Goal: Task Accomplishment & Management: Manage account settings

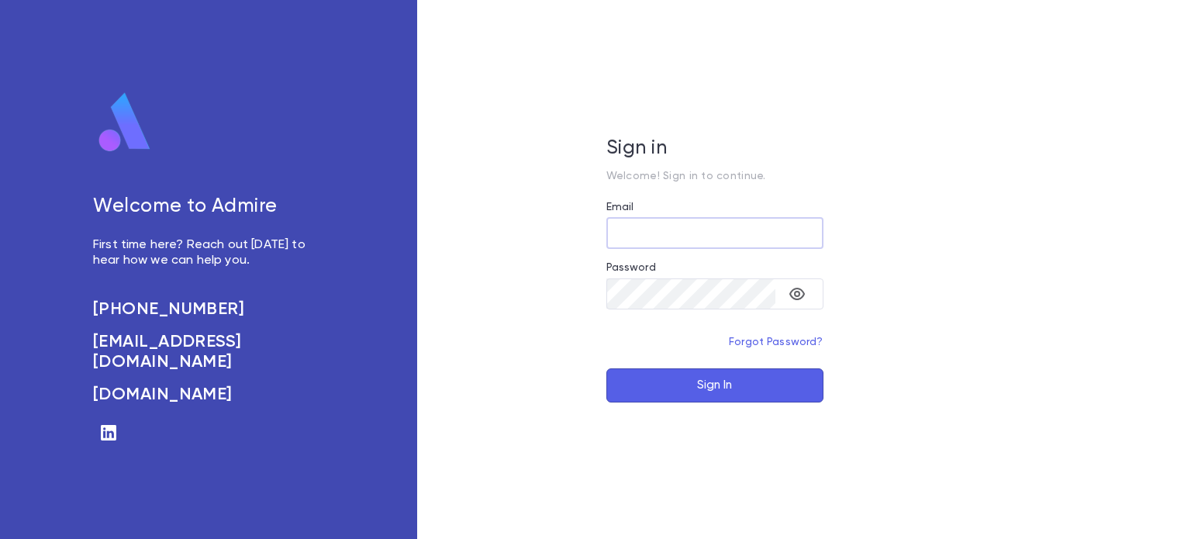
click at [636, 232] on input "Email" at bounding box center [714, 233] width 217 height 30
type input "**********"
click at [683, 383] on button "Sign In" at bounding box center [714, 385] width 217 height 34
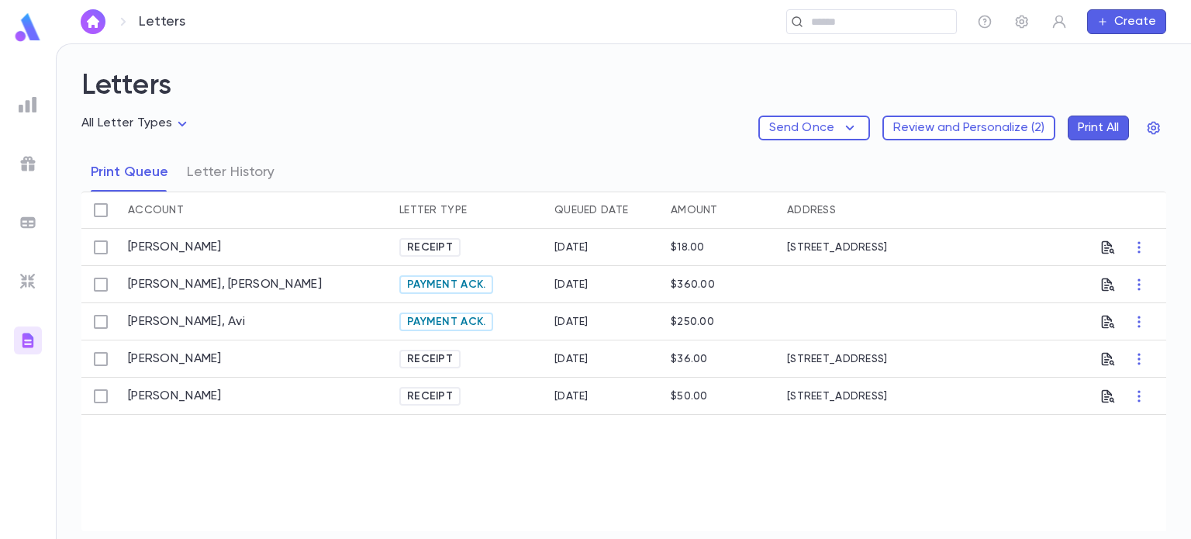
click at [37, 102] on div at bounding box center [28, 105] width 28 height 28
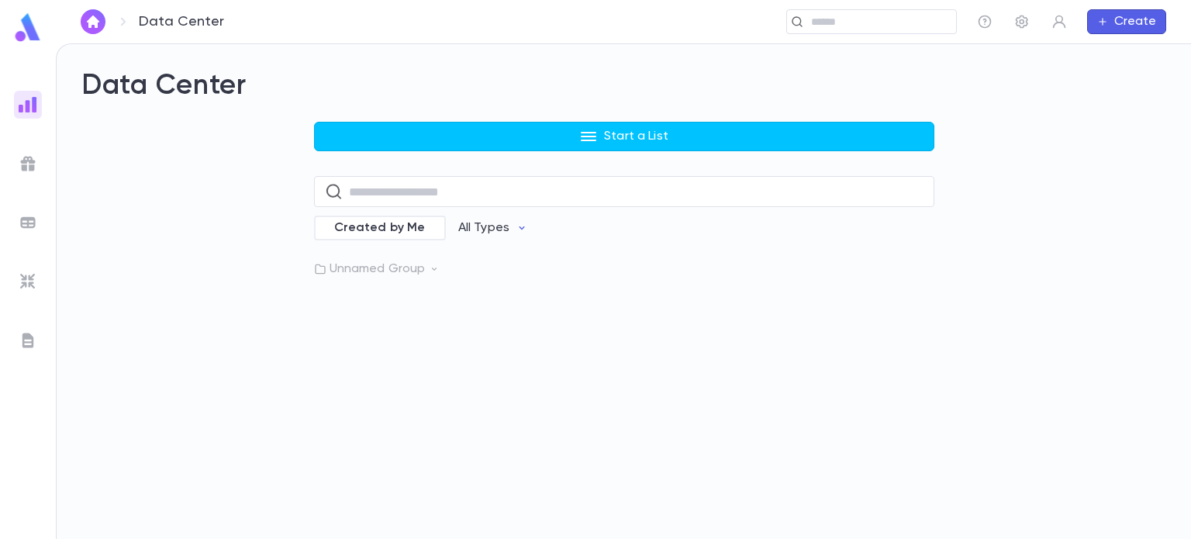
click at [34, 33] on img at bounding box center [27, 27] width 31 height 30
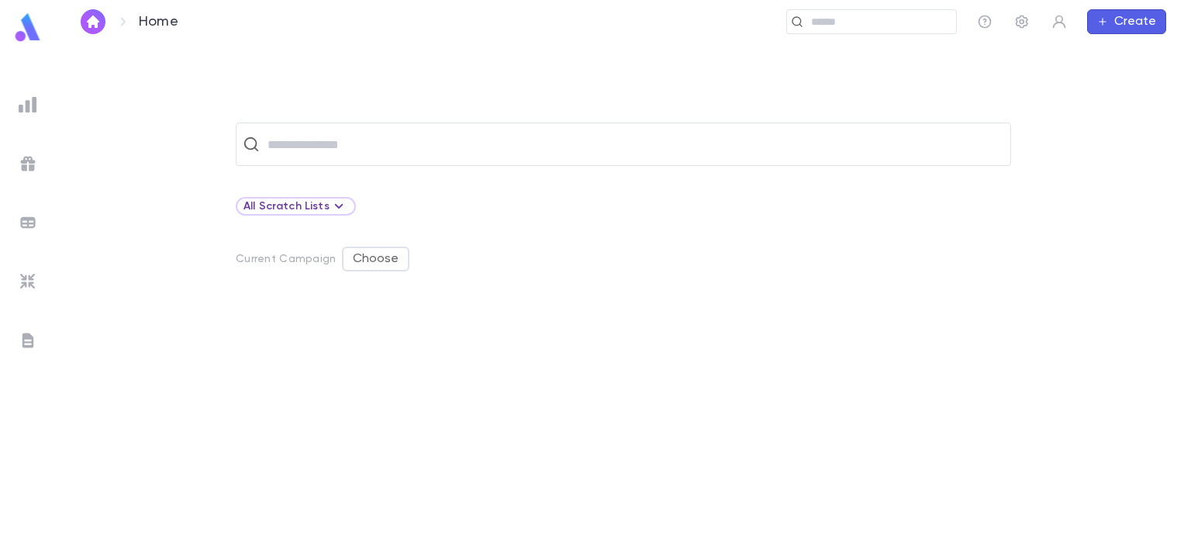
click at [23, 100] on img at bounding box center [28, 104] width 19 height 19
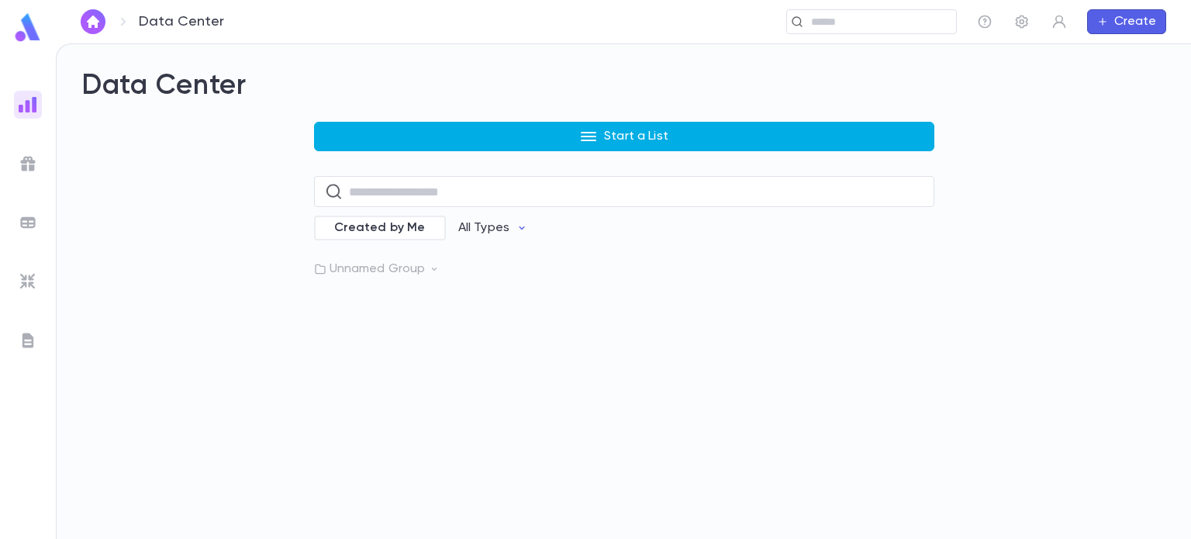
click at [561, 137] on button "Start a List" at bounding box center [624, 136] width 620 height 29
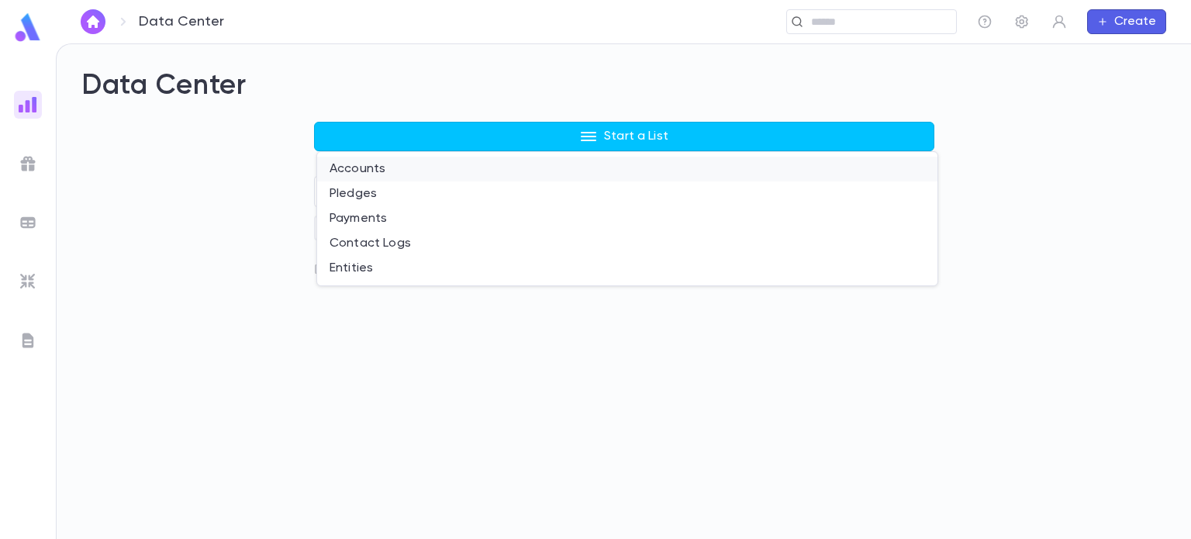
click at [391, 178] on li "Accounts" at bounding box center [627, 169] width 620 height 25
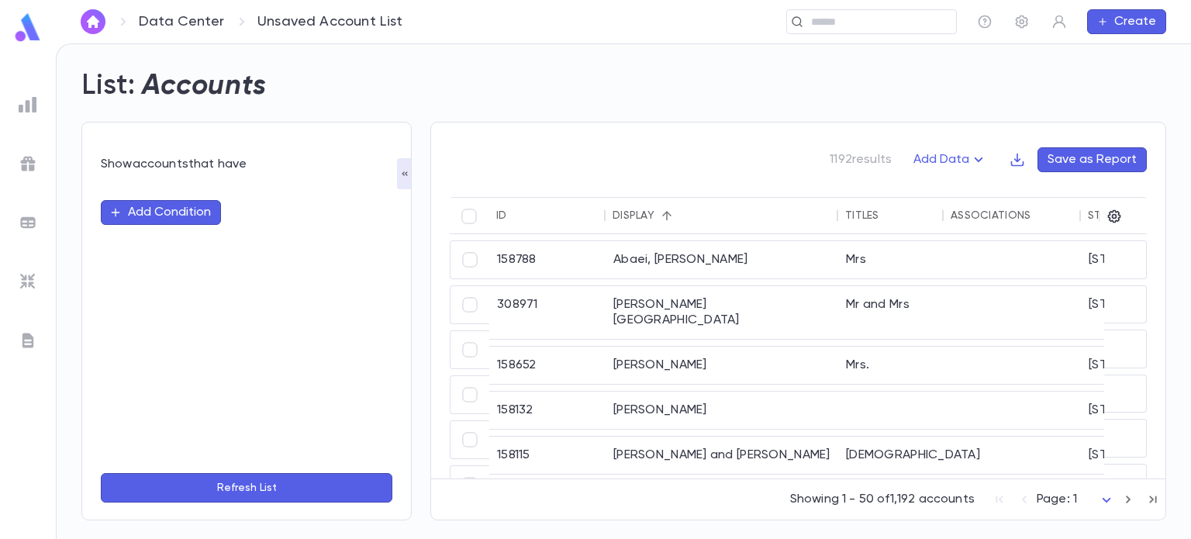
click at [199, 204] on button "Add Condition" at bounding box center [161, 212] width 120 height 25
type input "**********"
click at [101, 473] on button "Refresh List" at bounding box center [247, 487] width 292 height 29
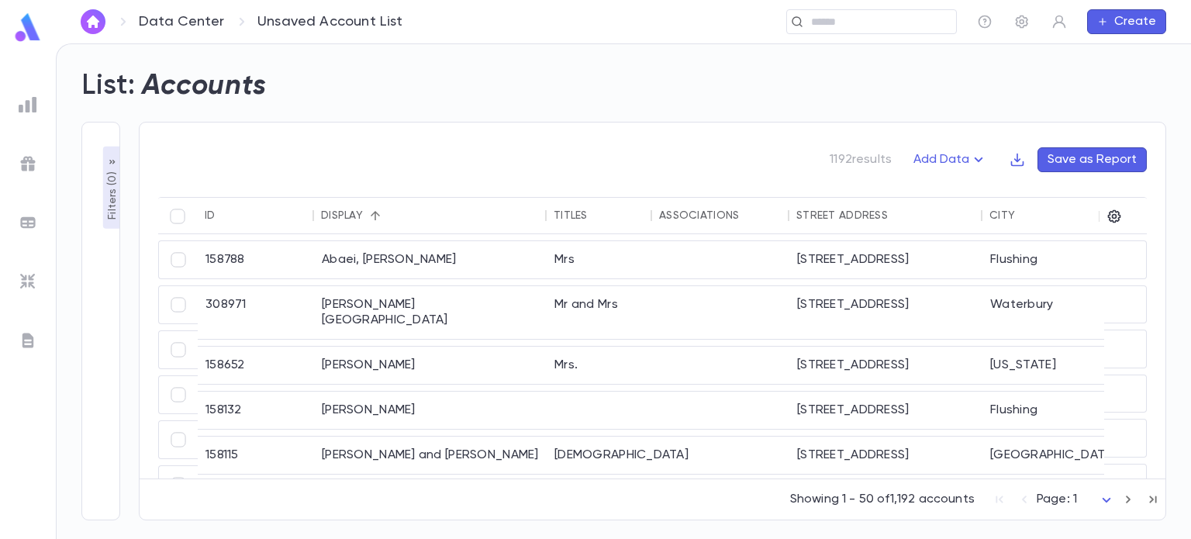
click at [105, 173] on p "Filters ( 0 )" at bounding box center [113, 193] width 16 height 51
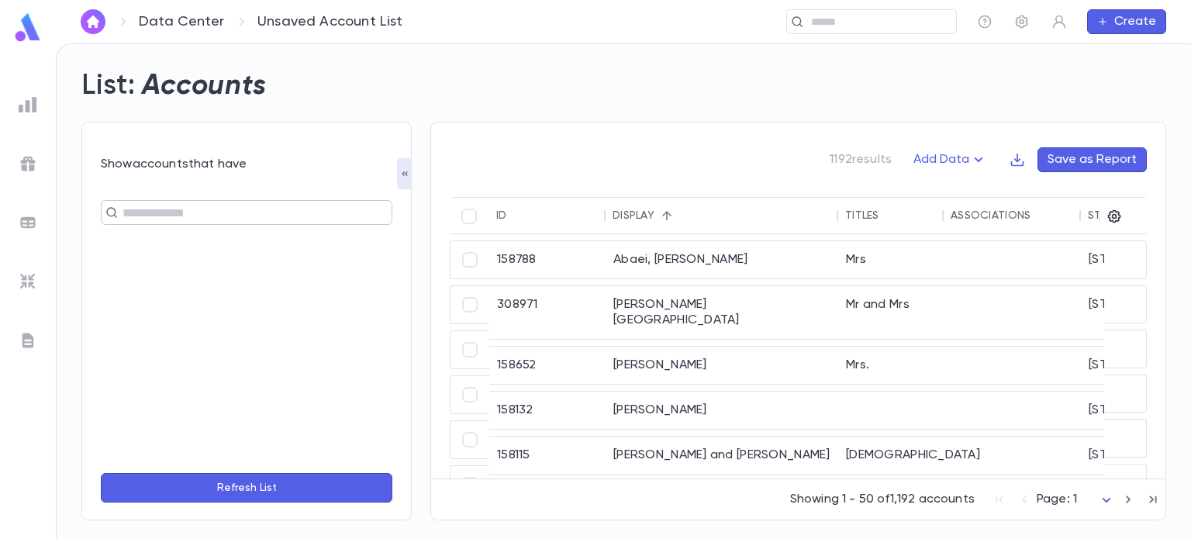
click at [180, 213] on input "text" at bounding box center [240, 213] width 244 height 22
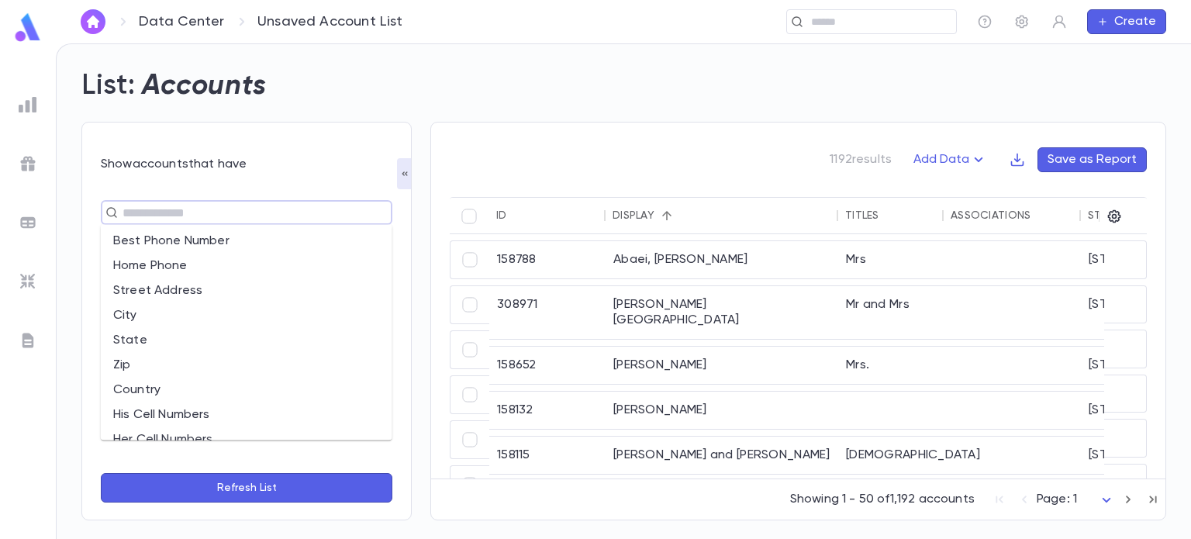
click at [136, 337] on li "State" at bounding box center [247, 340] width 292 height 25
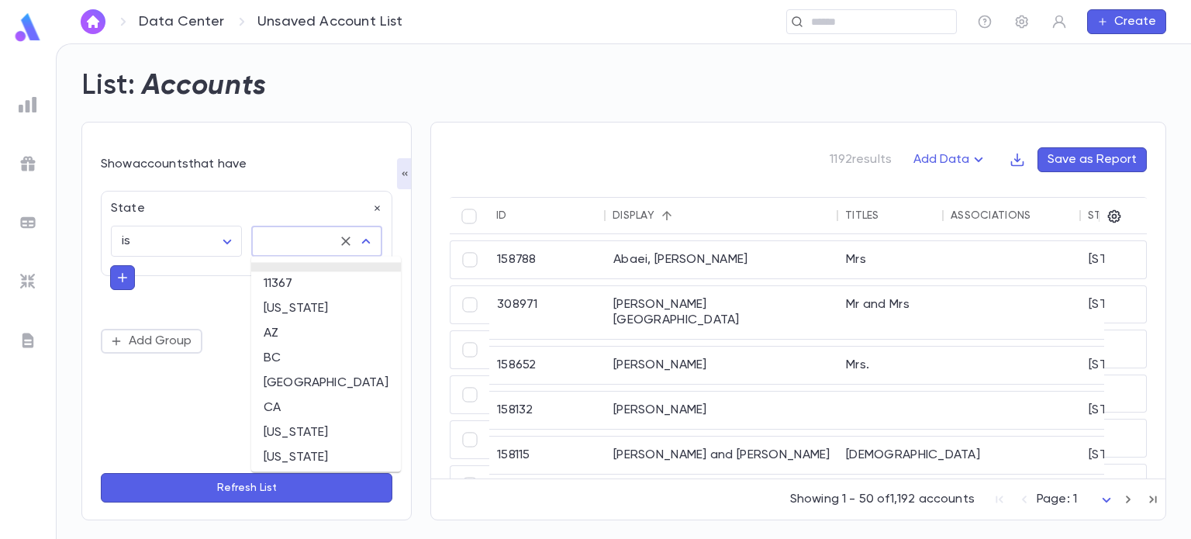
click at [272, 243] on input "text" at bounding box center [295, 240] width 74 height 29
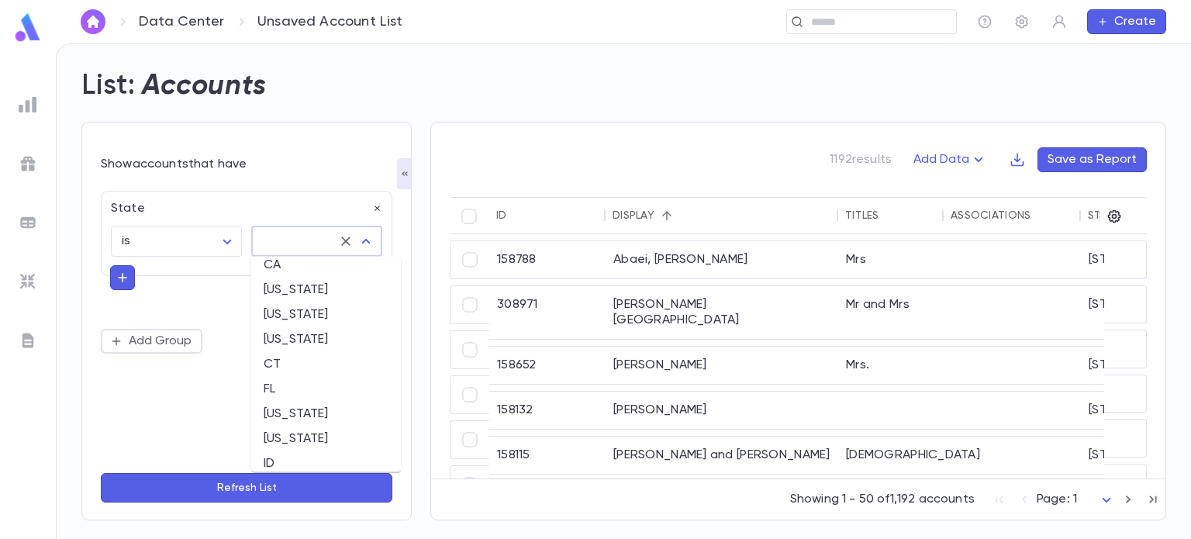
scroll to position [185, 0]
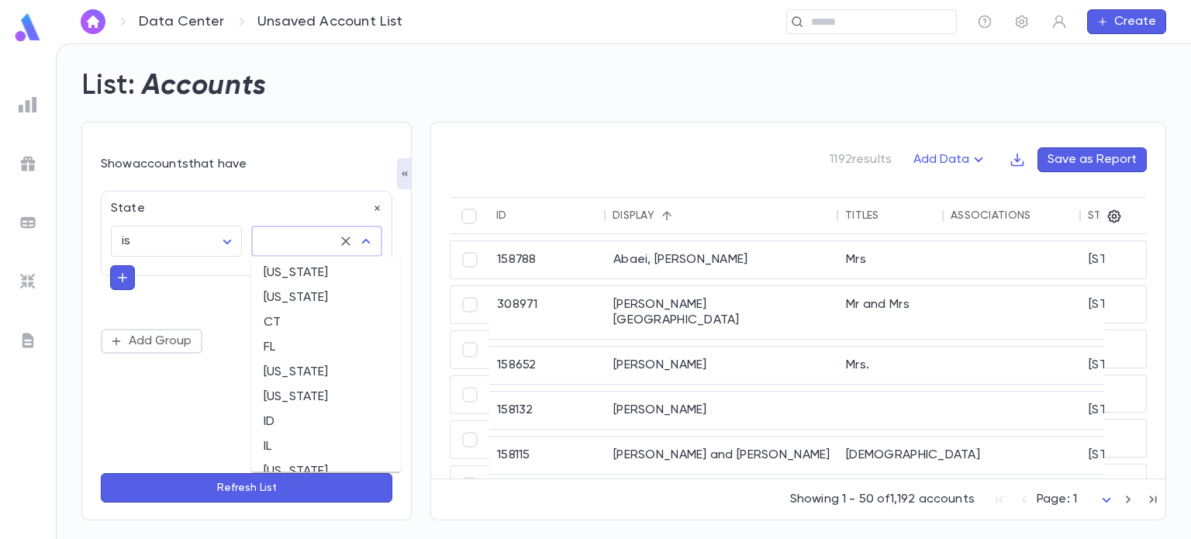
click at [292, 349] on li "FL" at bounding box center [326, 347] width 150 height 25
type input "**"
click at [126, 274] on icon "button" at bounding box center [123, 278] width 14 height 16
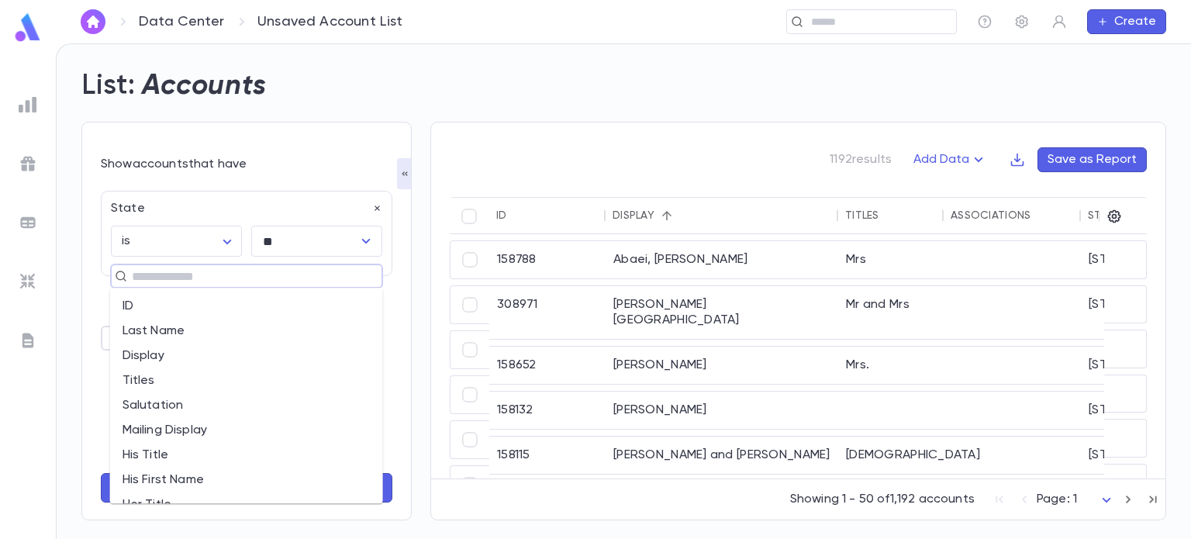
click at [216, 268] on input "text" at bounding box center [240, 276] width 226 height 22
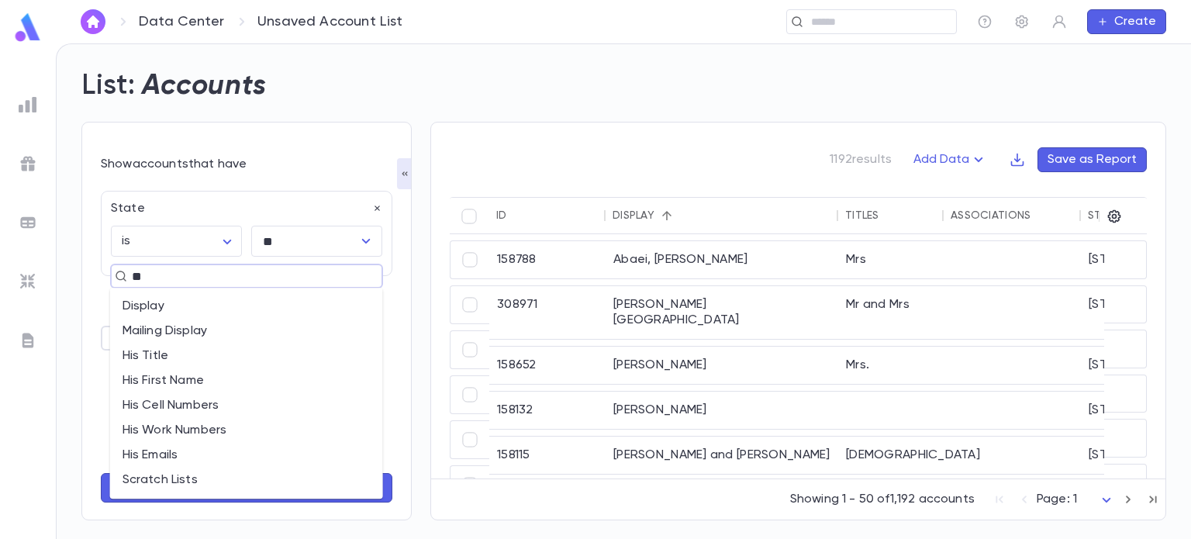
type input "**"
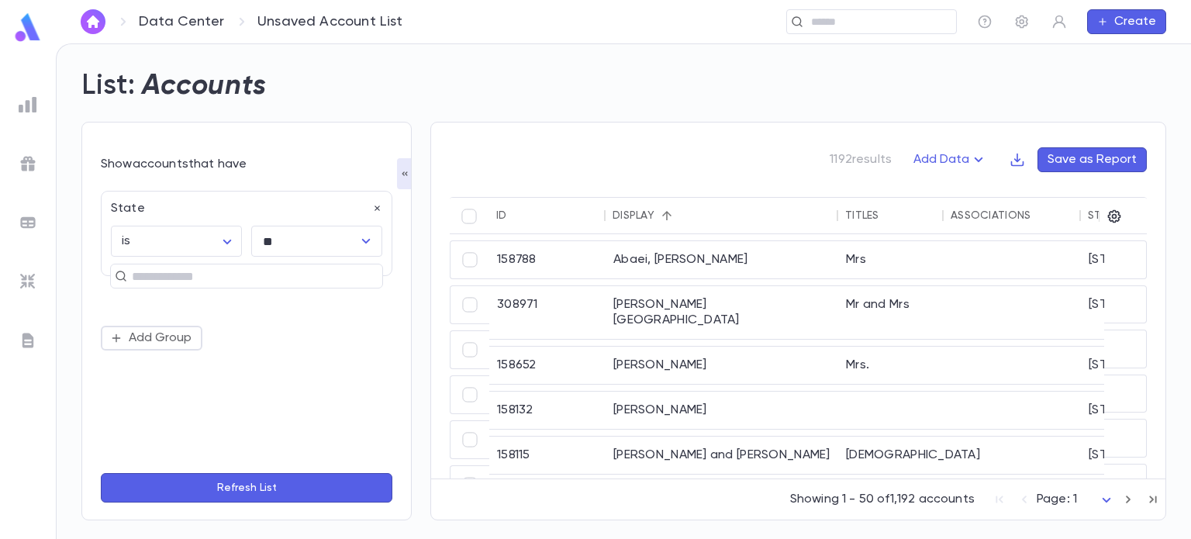
click at [250, 191] on div "State is ****** ​ ** ​" at bounding box center [247, 233] width 292 height 85
click at [146, 278] on input "text" at bounding box center [240, 276] width 226 height 22
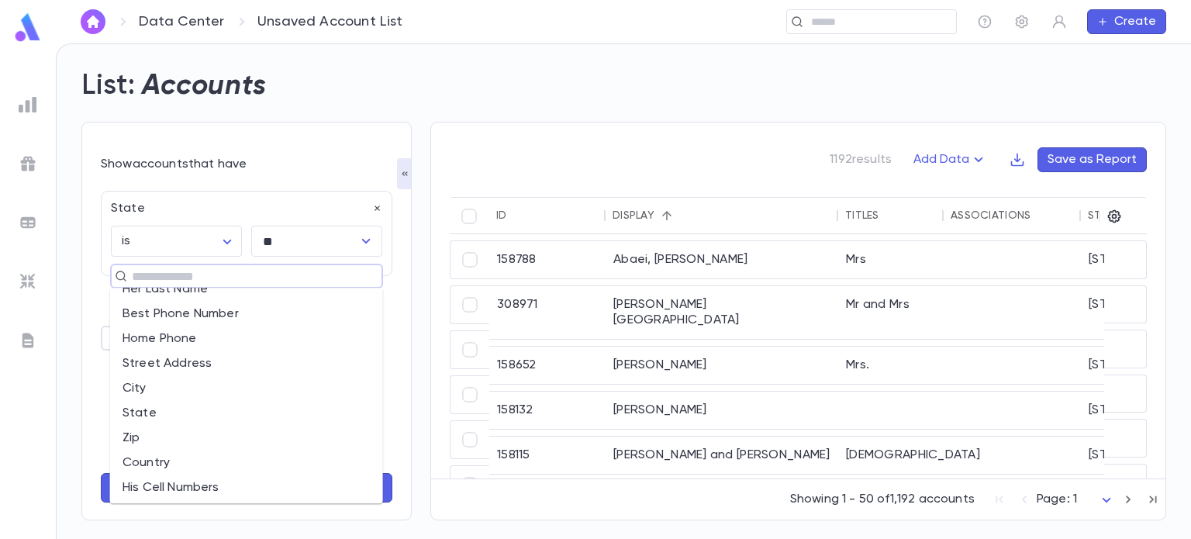
scroll to position [266, 0]
click at [167, 416] on li "State" at bounding box center [246, 412] width 273 height 25
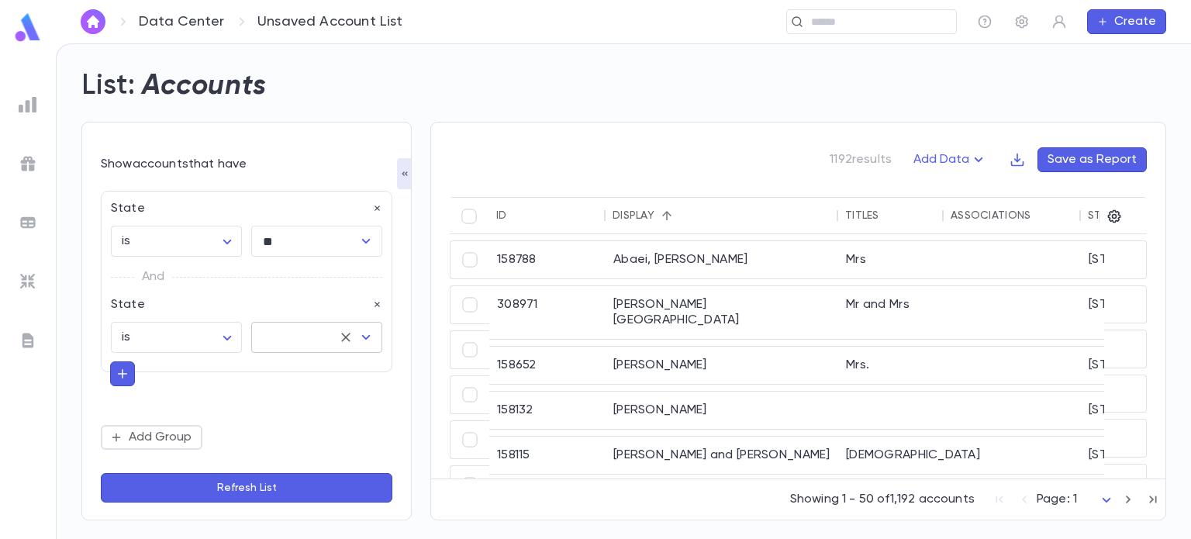
click at [279, 331] on input "text" at bounding box center [295, 337] width 74 height 29
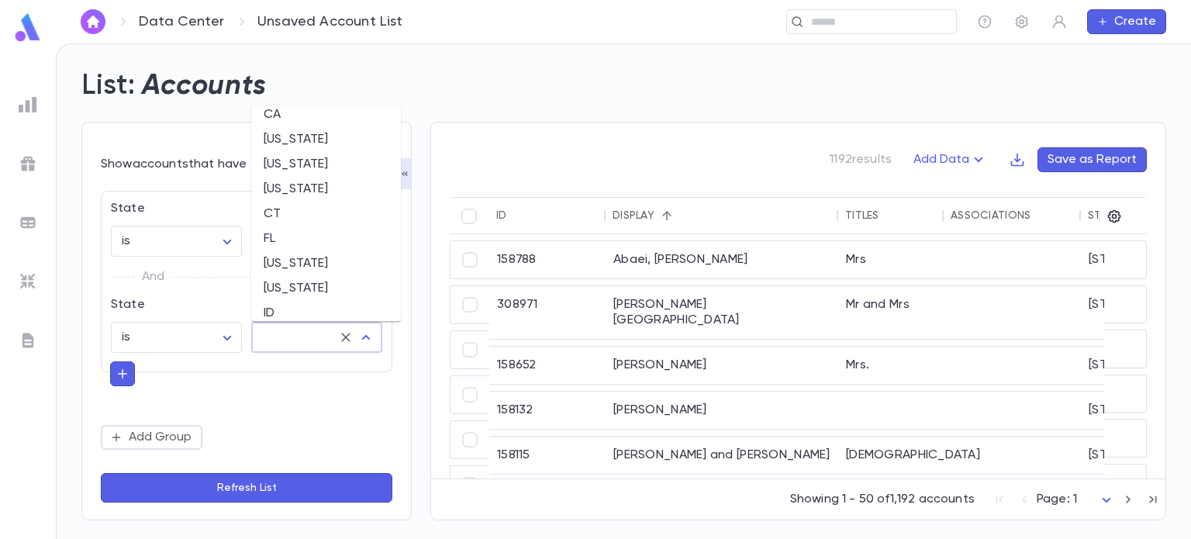
scroll to position [146, 0]
click at [298, 254] on li "[US_STATE]" at bounding box center [326, 260] width 150 height 25
type input "*******"
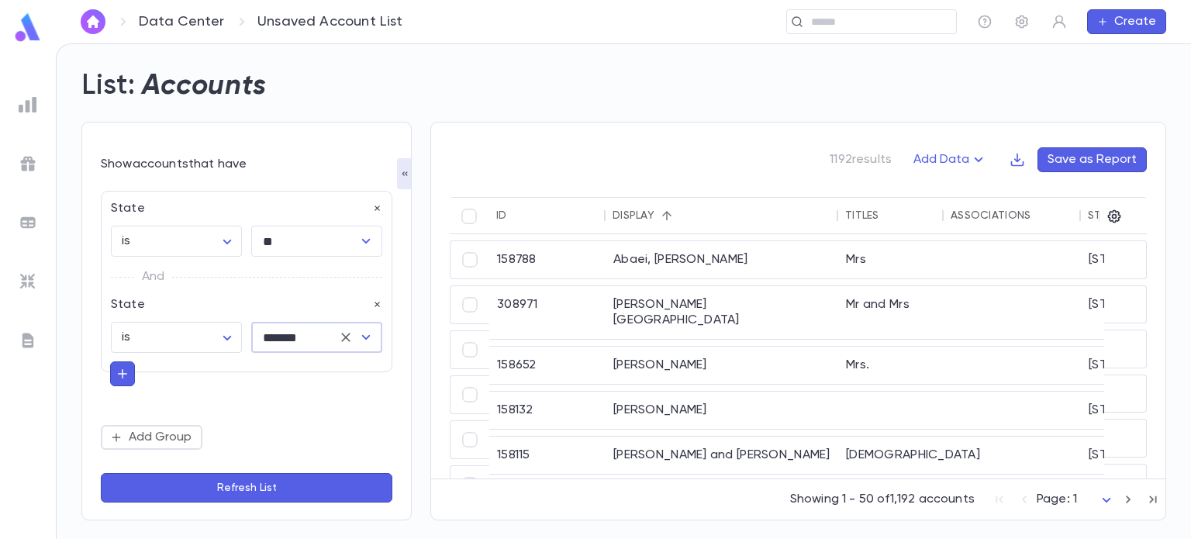
click at [258, 489] on button "Refresh List" at bounding box center [247, 487] width 292 height 29
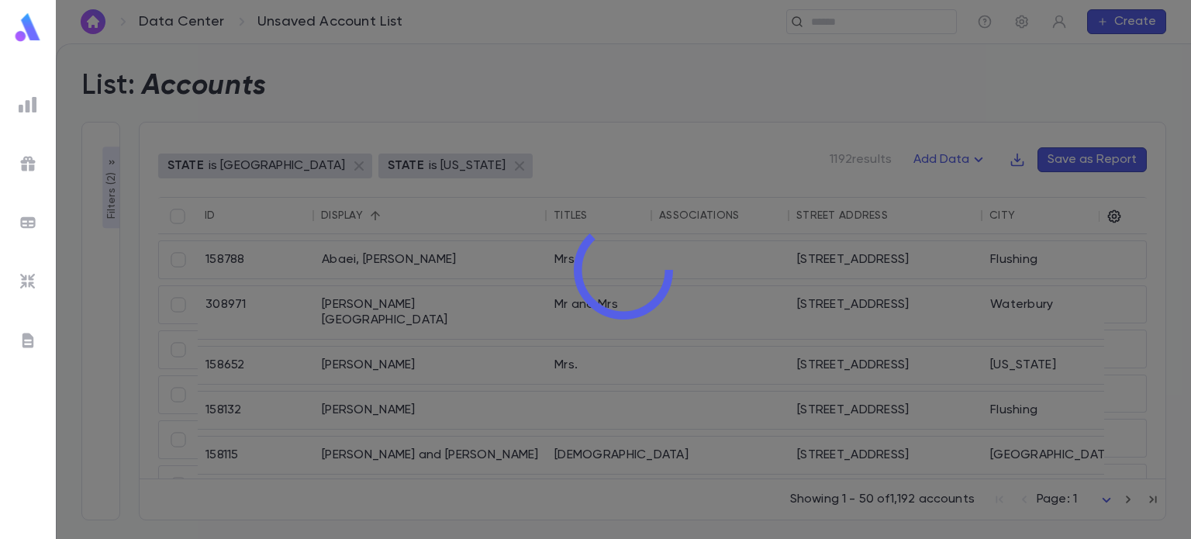
type input "**"
type input "*******"
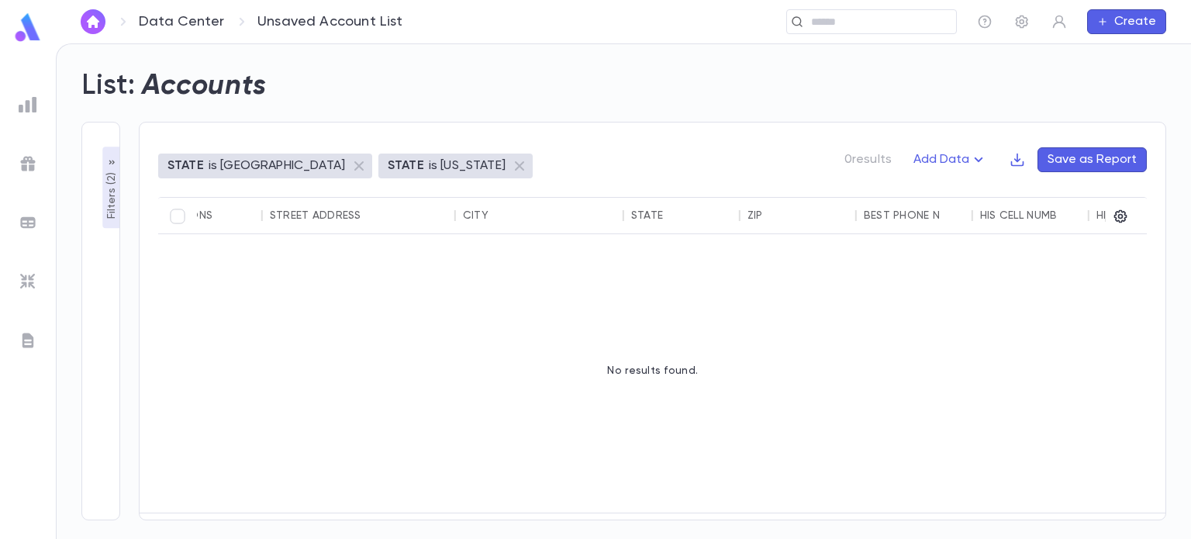
scroll to position [0, 0]
click at [115, 194] on p "Filters ( 2 )" at bounding box center [112, 194] width 16 height 50
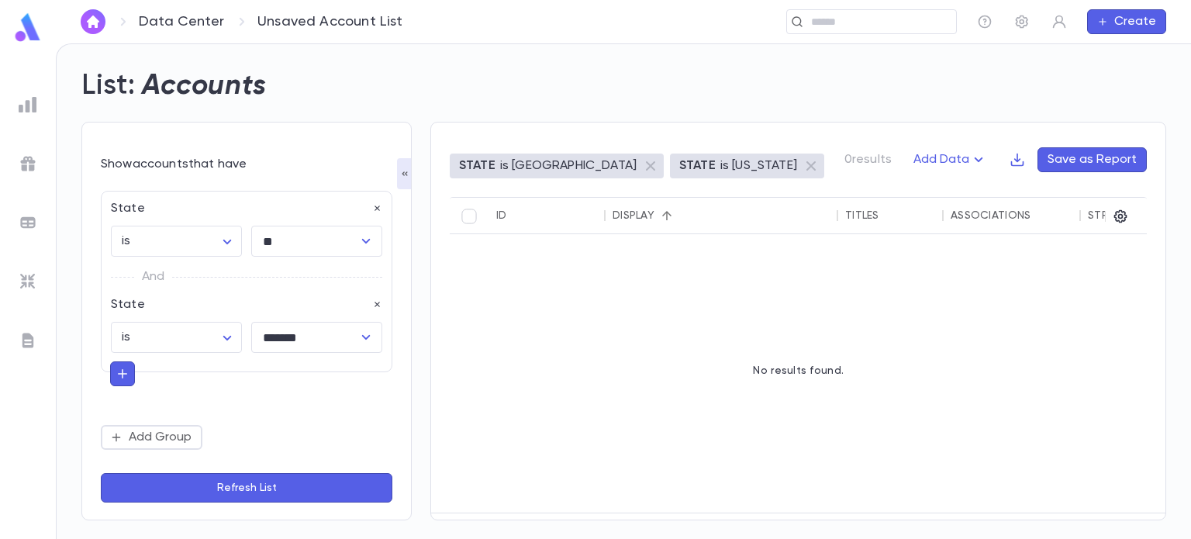
click at [228, 486] on button "Refresh List" at bounding box center [247, 487] width 292 height 29
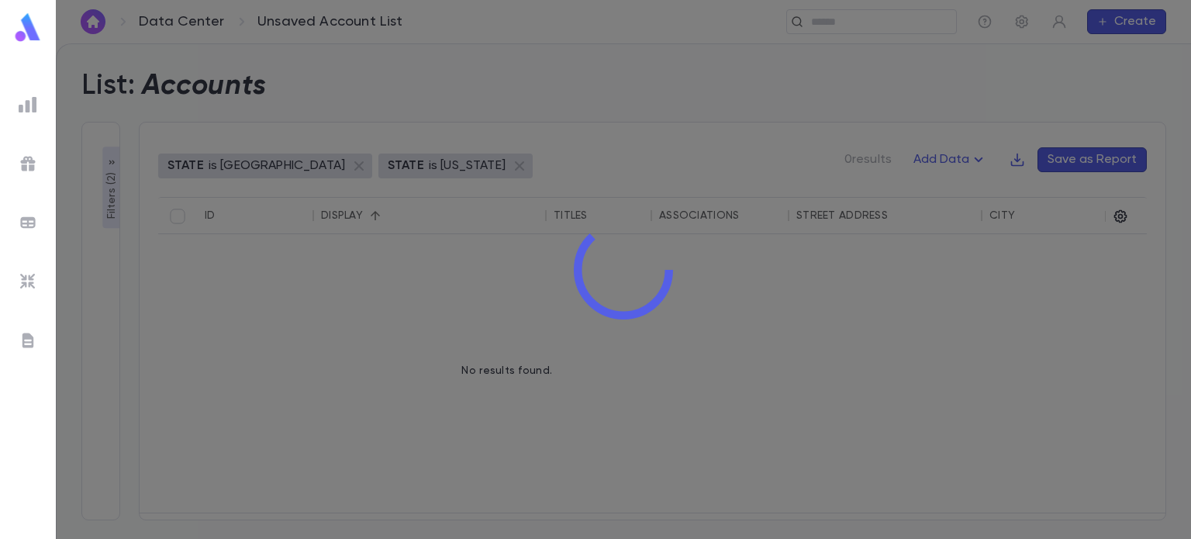
type input "**"
type input "*******"
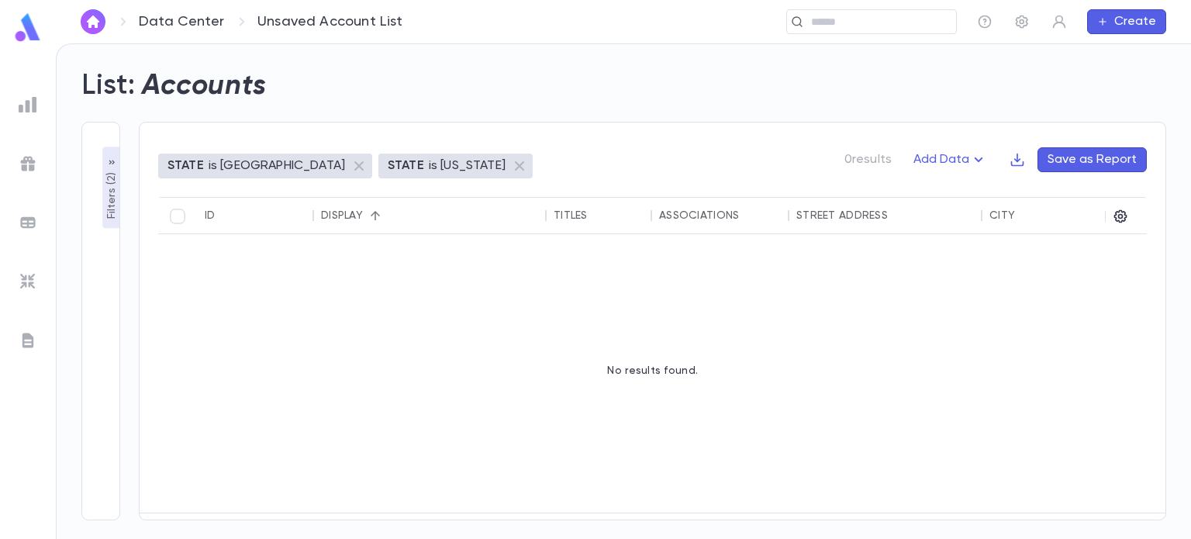
click at [120, 199] on div "STATE is FL STATE is [US_STATE] 0 results Add Data Save as Report ID Display Ti…" at bounding box center [643, 311] width 1046 height 417
click at [116, 199] on p "Filters ( 2 )" at bounding box center [112, 194] width 16 height 50
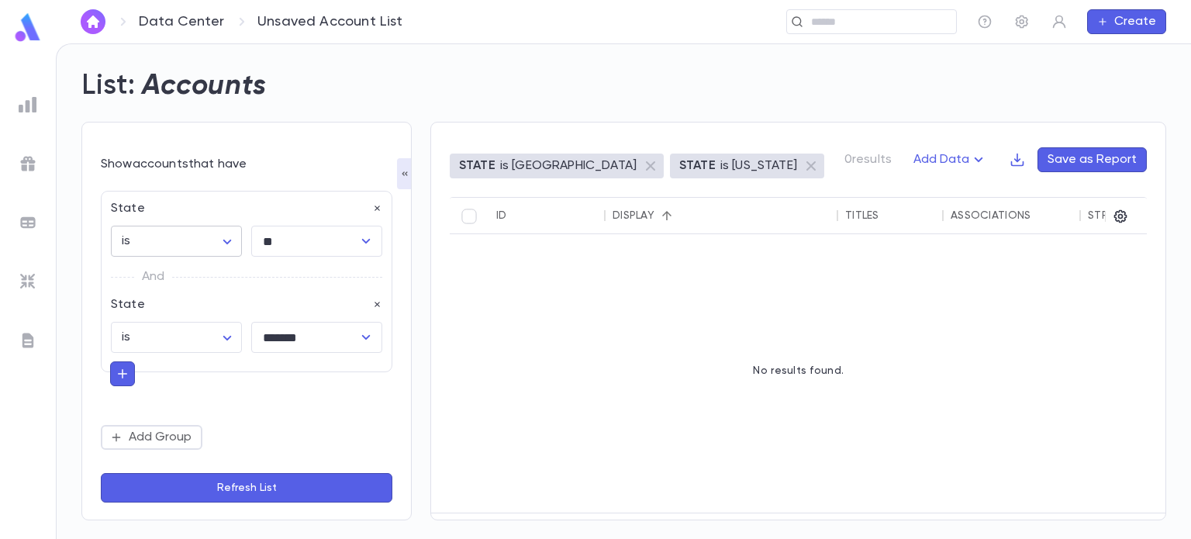
click at [199, 238] on body "Data Center Unsaved Account List ​ Create List: Accounts Show accounts that hav…" at bounding box center [595, 291] width 1191 height 496
click at [378, 206] on div at bounding box center [595, 269] width 1191 height 539
click at [378, 206] on icon "button" at bounding box center [377, 208] width 5 height 5
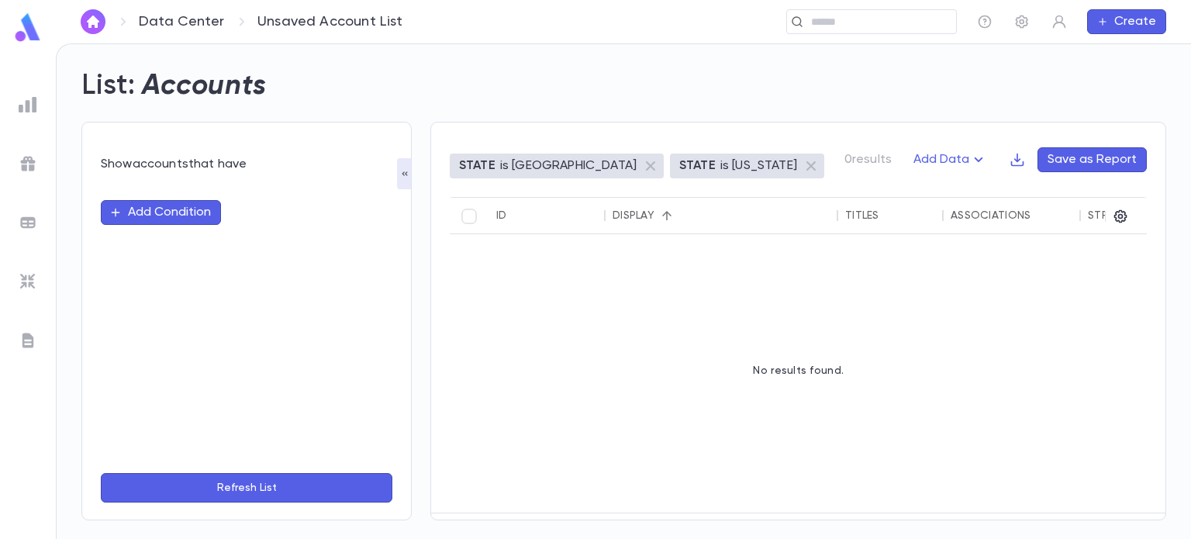
click at [177, 200] on button "Add Condition" at bounding box center [161, 212] width 120 height 25
click at [205, 208] on input "text" at bounding box center [240, 213] width 244 height 22
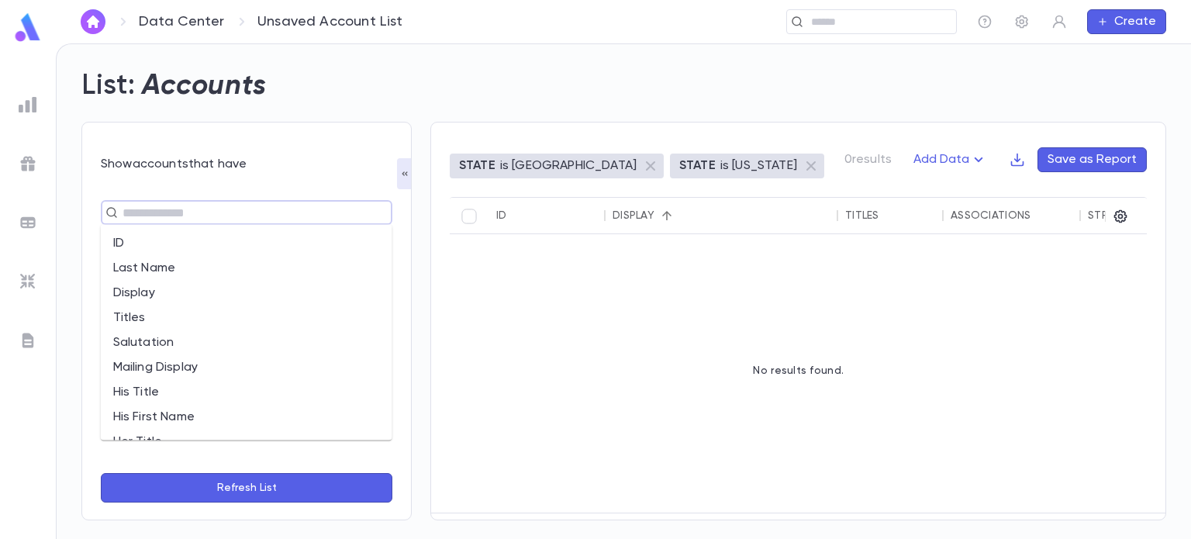
click at [195, 263] on li "Last Name" at bounding box center [247, 268] width 292 height 25
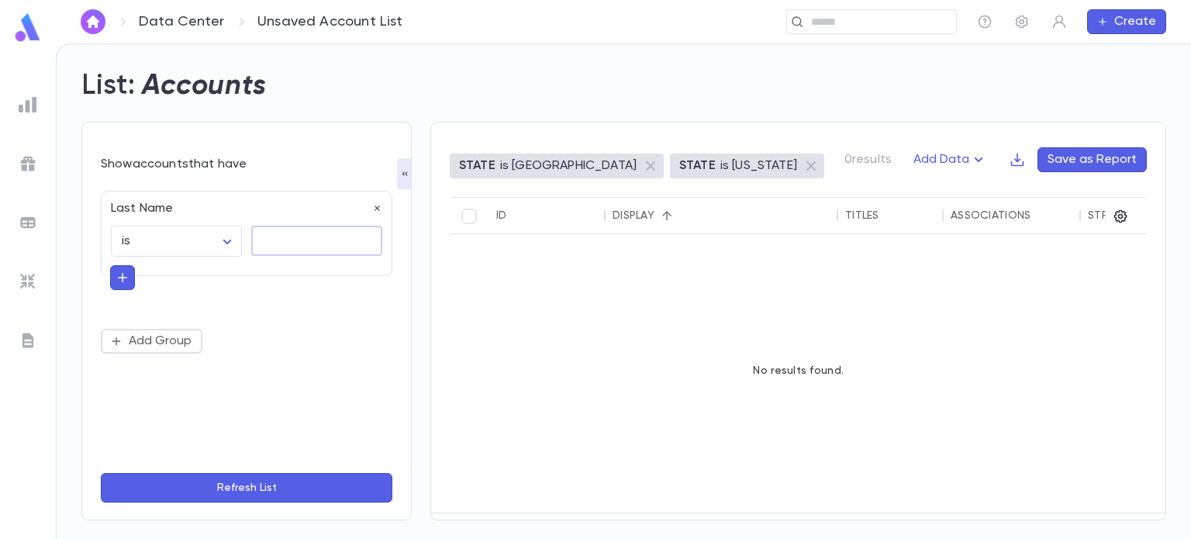
click at [270, 242] on textarea at bounding box center [316, 241] width 109 height 30
type textarea "*****"
click at [237, 493] on button "Refresh List" at bounding box center [247, 487] width 292 height 29
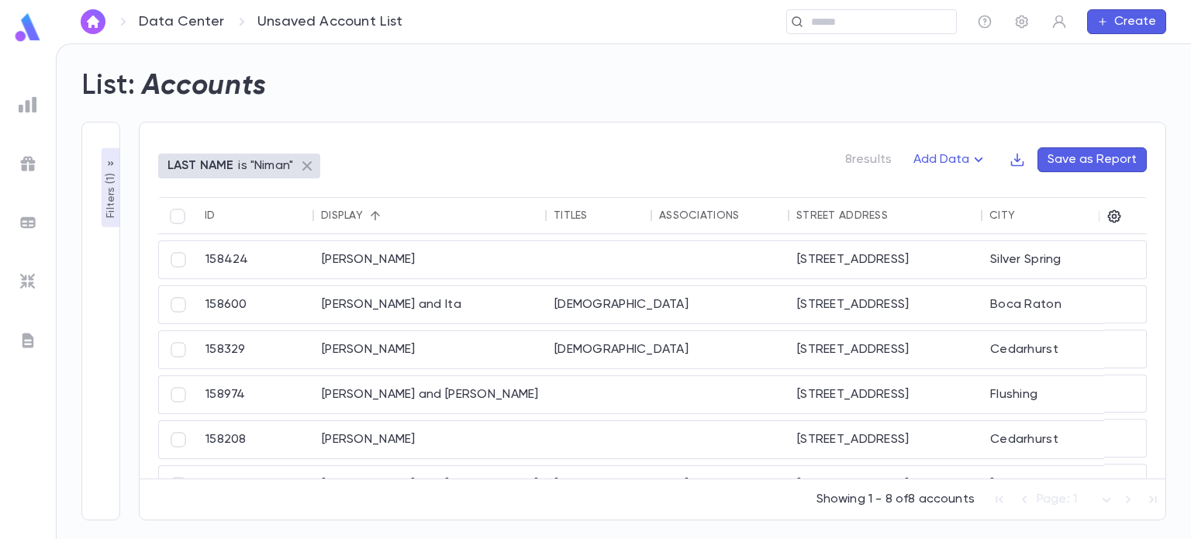
click at [307, 162] on icon at bounding box center [307, 166] width 19 height 19
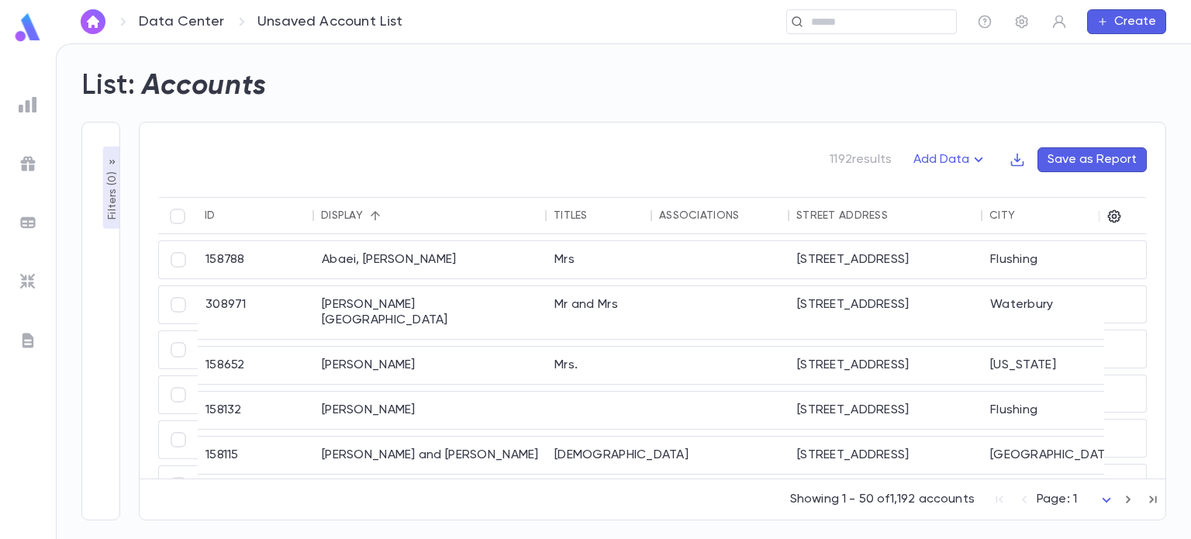
click at [112, 210] on p "Filters ( 0 )" at bounding box center [113, 193] width 16 height 51
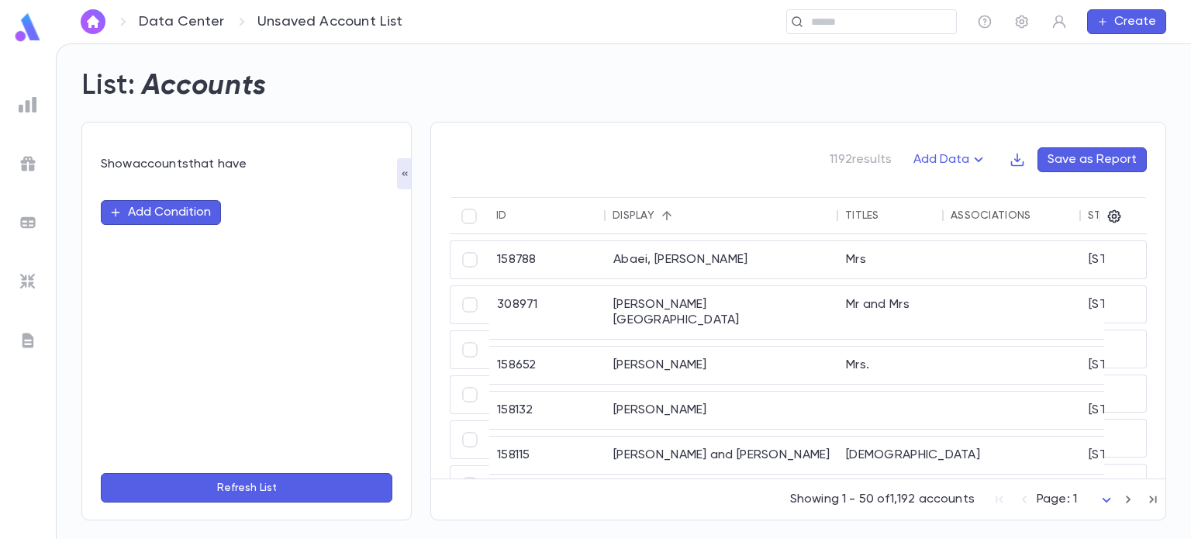
click at [167, 209] on button "Add Condition" at bounding box center [161, 212] width 120 height 25
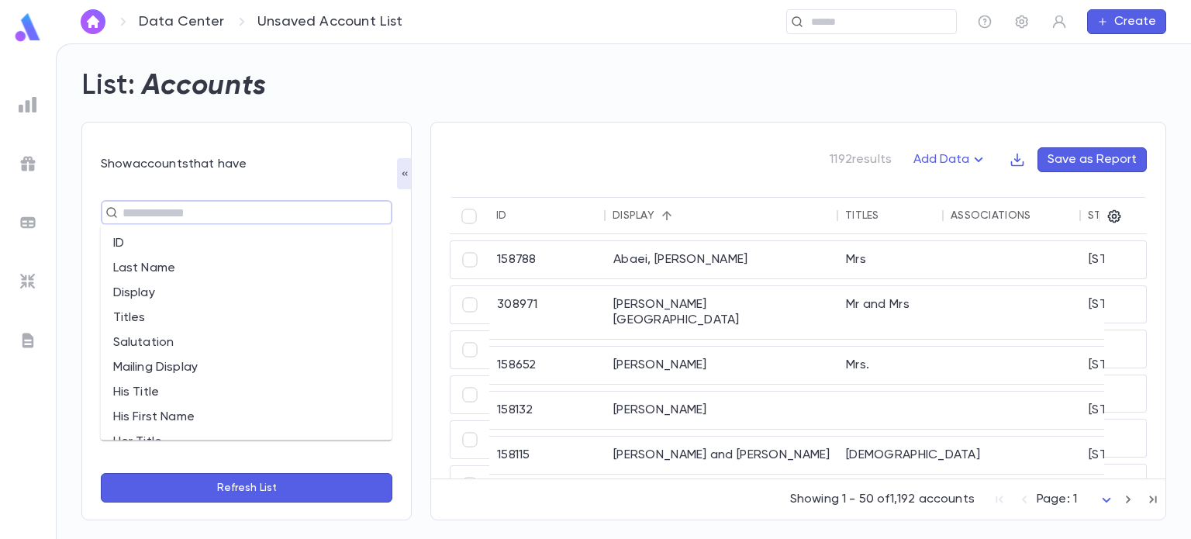
click at [185, 213] on input "text" at bounding box center [240, 213] width 244 height 22
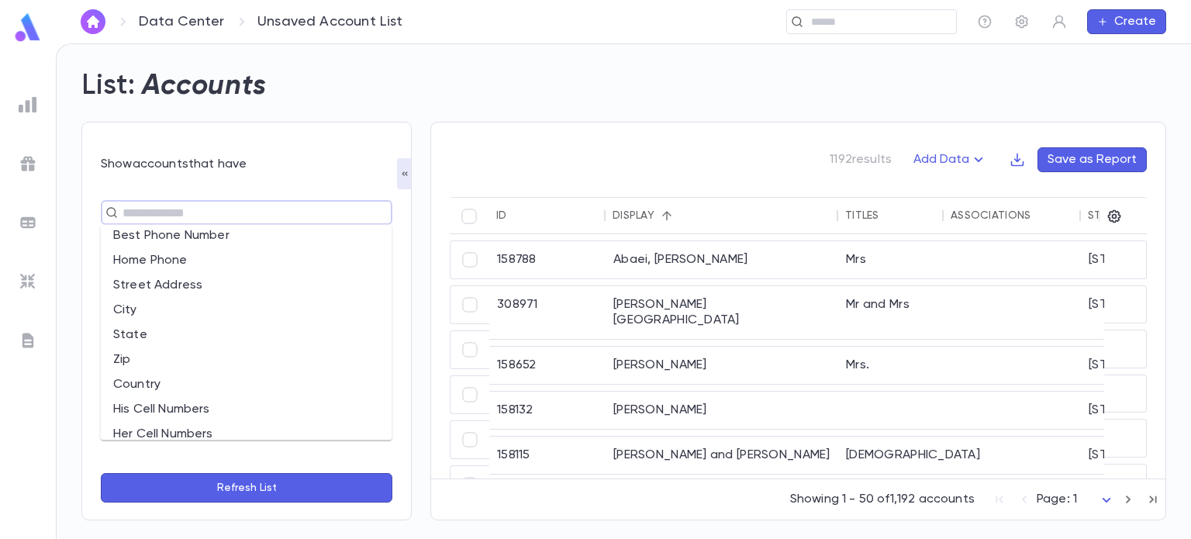
click at [147, 331] on li "State" at bounding box center [247, 335] width 292 height 25
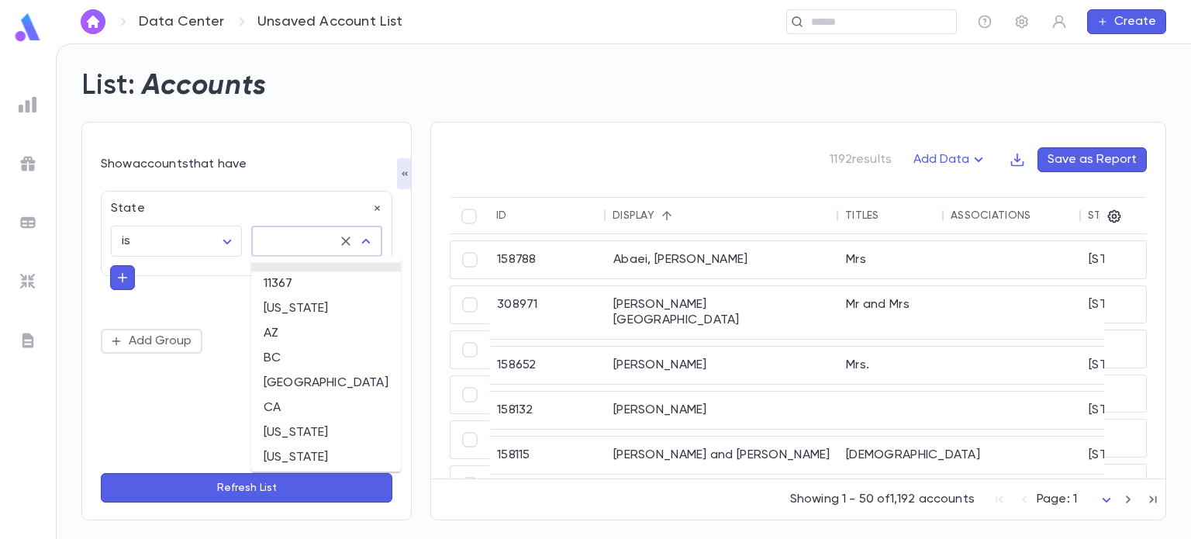
click at [299, 240] on input "text" at bounding box center [295, 240] width 74 height 29
click at [279, 272] on li "FL" at bounding box center [316, 274] width 131 height 25
type input "**"
click at [220, 489] on button "Refresh List" at bounding box center [247, 487] width 292 height 29
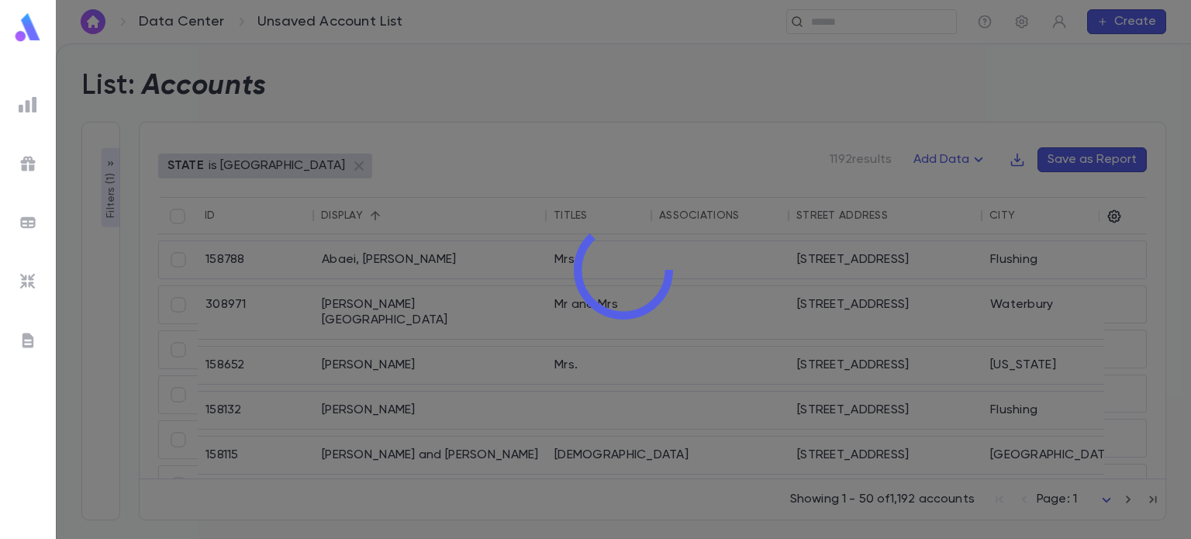
type input "**"
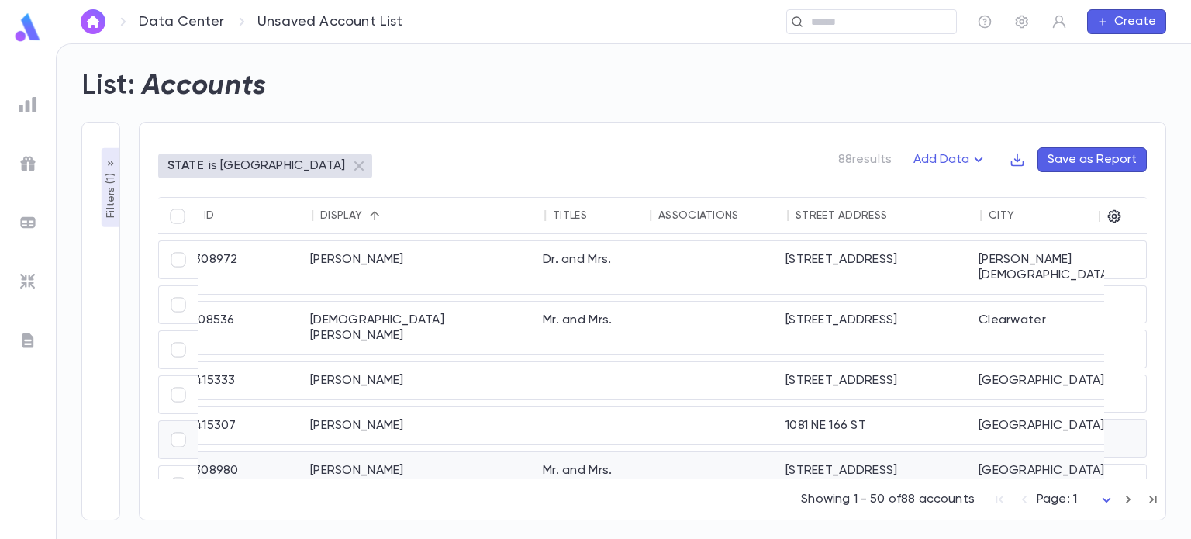
scroll to position [0, 0]
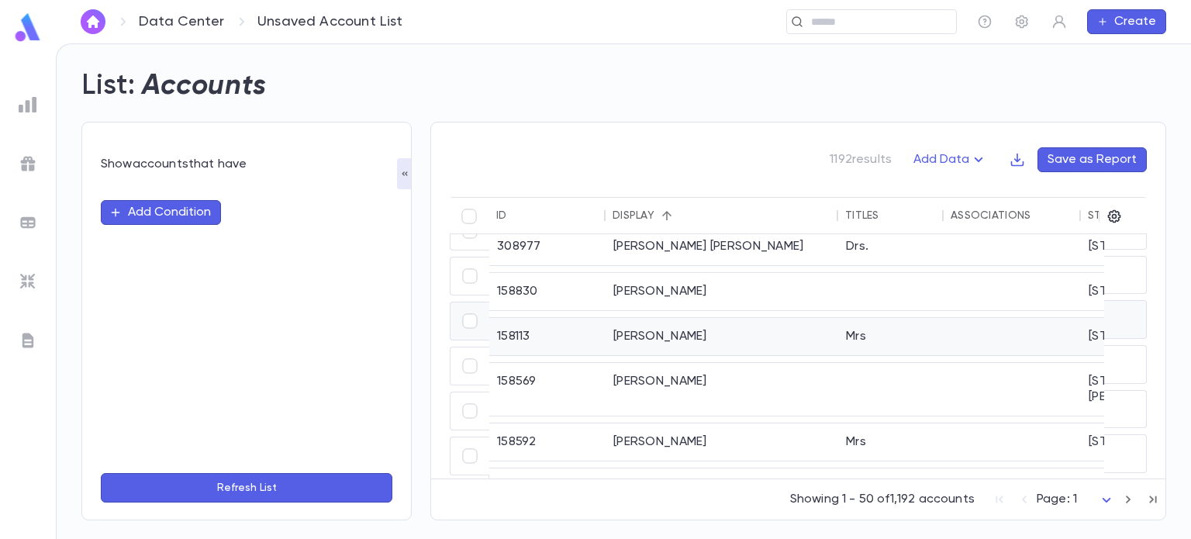
scroll to position [1728, 0]
click at [162, 210] on button "Add Condition" at bounding box center [161, 212] width 120 height 25
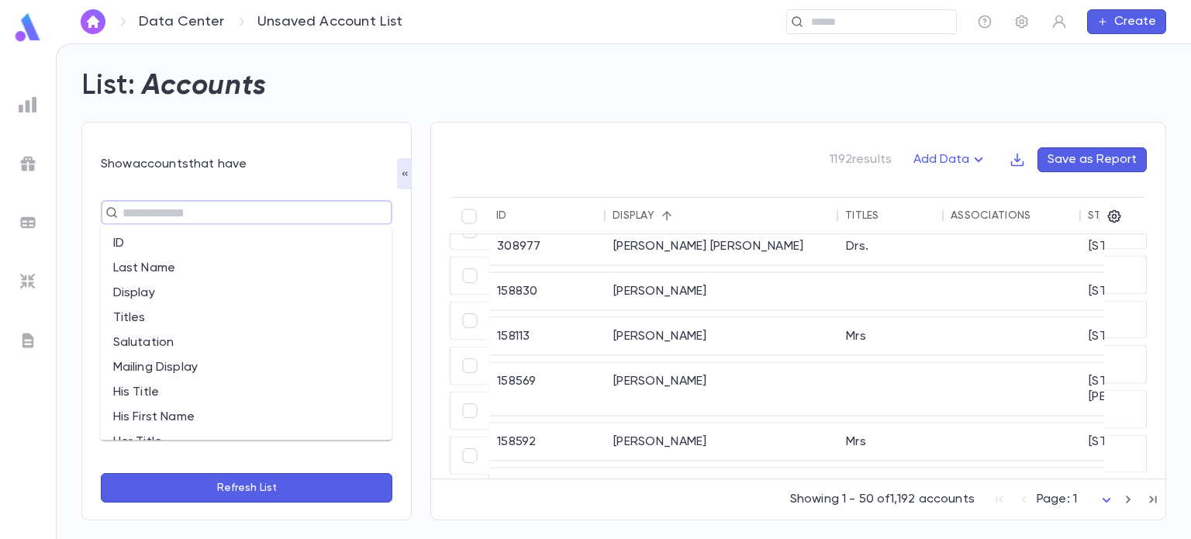
click at [197, 220] on input "text" at bounding box center [240, 213] width 244 height 22
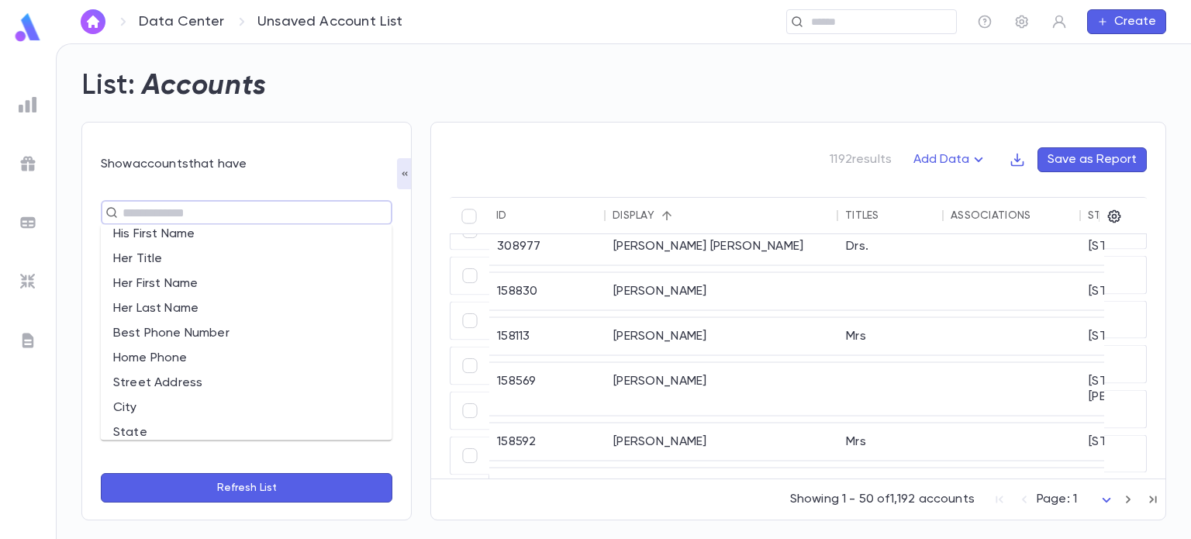
scroll to position [208, 0]
click at [167, 405] on li "State" at bounding box center [247, 407] width 292 height 25
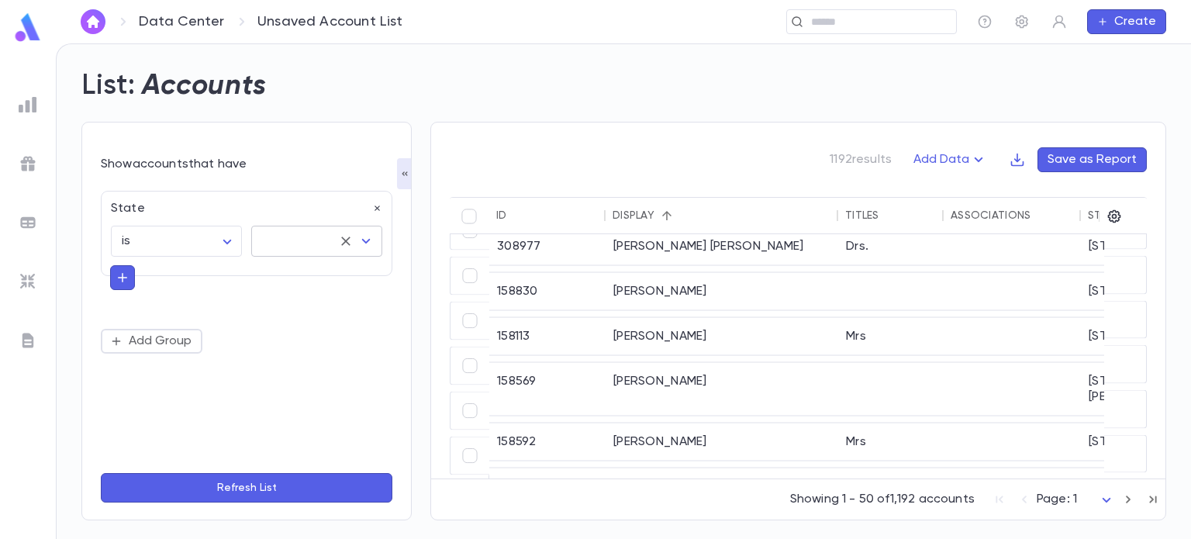
click at [283, 244] on input "text" at bounding box center [295, 240] width 74 height 29
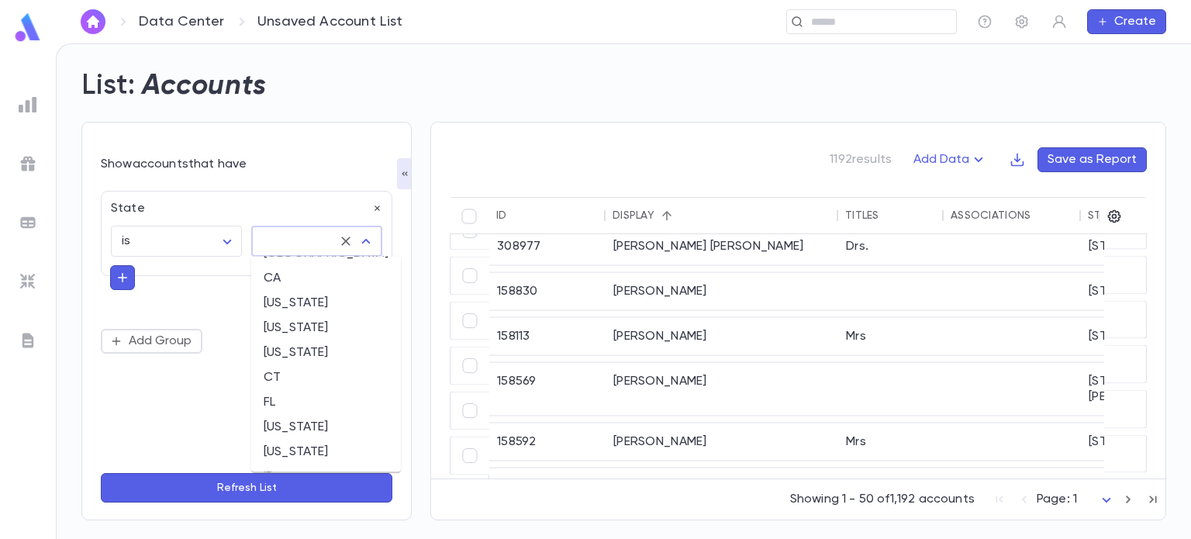
click at [301, 429] on li "[US_STATE]" at bounding box center [326, 427] width 150 height 25
type input "*******"
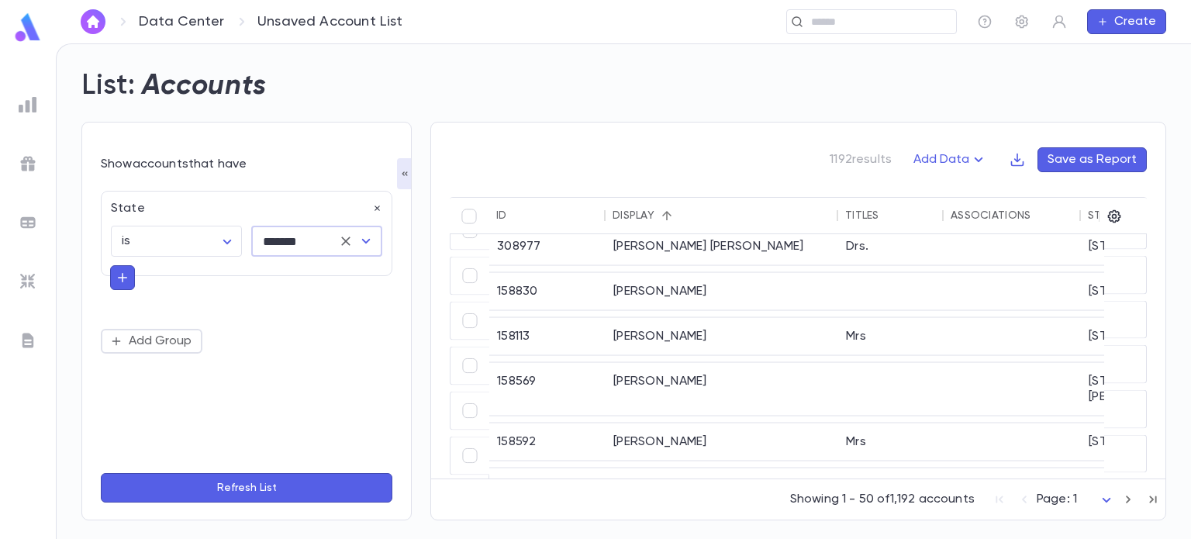
click at [118, 272] on icon "button" at bounding box center [123, 278] width 14 height 16
click at [189, 284] on input "text" at bounding box center [240, 276] width 226 height 22
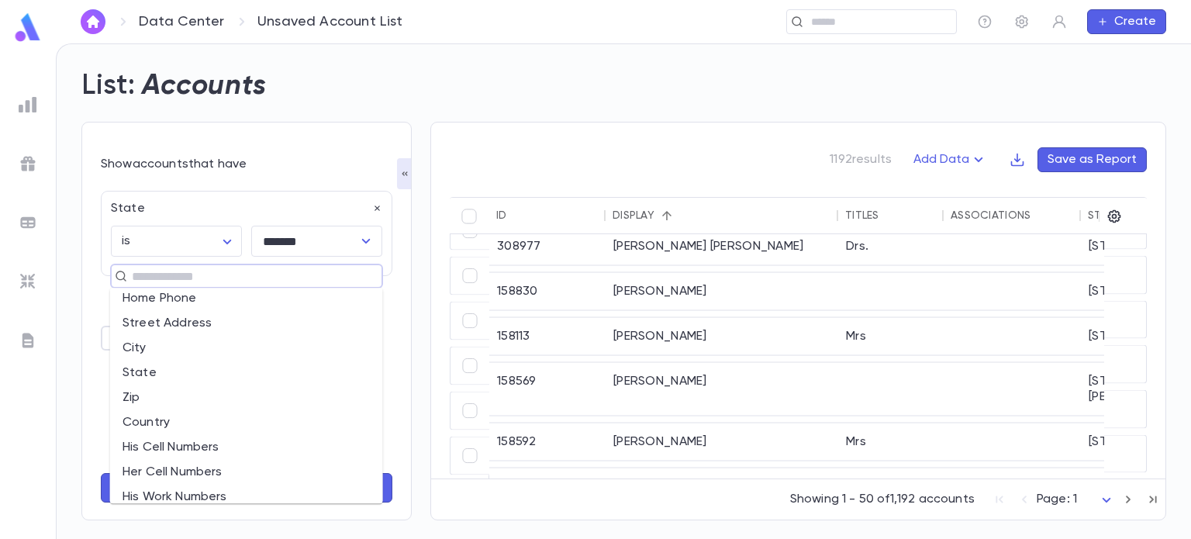
scroll to position [305, 0]
click at [165, 374] on li "State" at bounding box center [246, 373] width 273 height 25
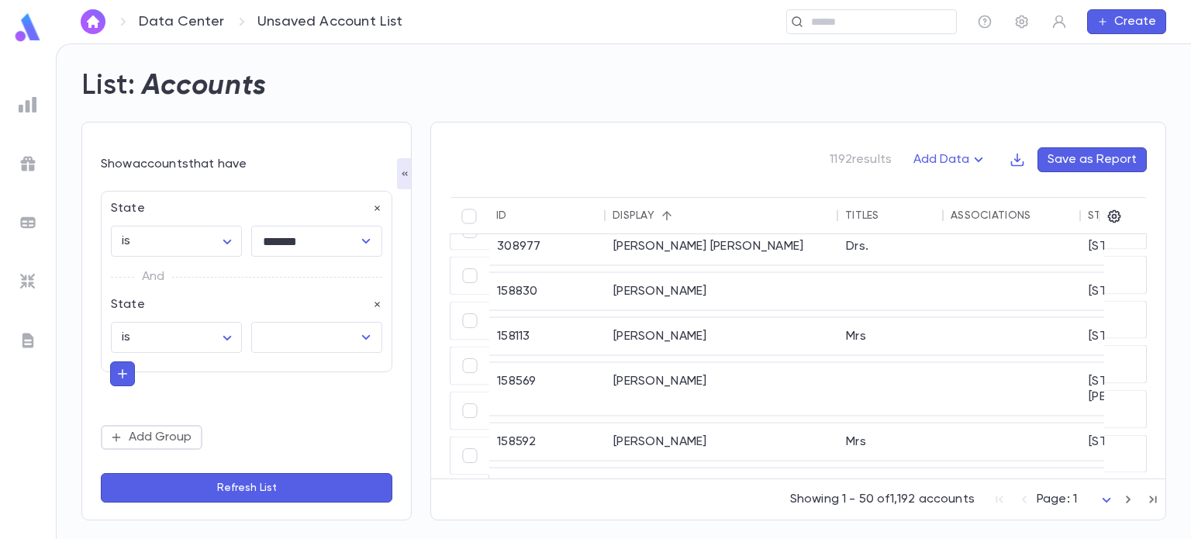
click at [304, 263] on div "And" at bounding box center [246, 277] width 271 height 40
click at [186, 275] on div "And" at bounding box center [246, 277] width 271 height 40
click at [242, 291] on div "And" at bounding box center [246, 277] width 271 height 40
click at [159, 286] on p "And" at bounding box center [153, 277] width 22 height 22
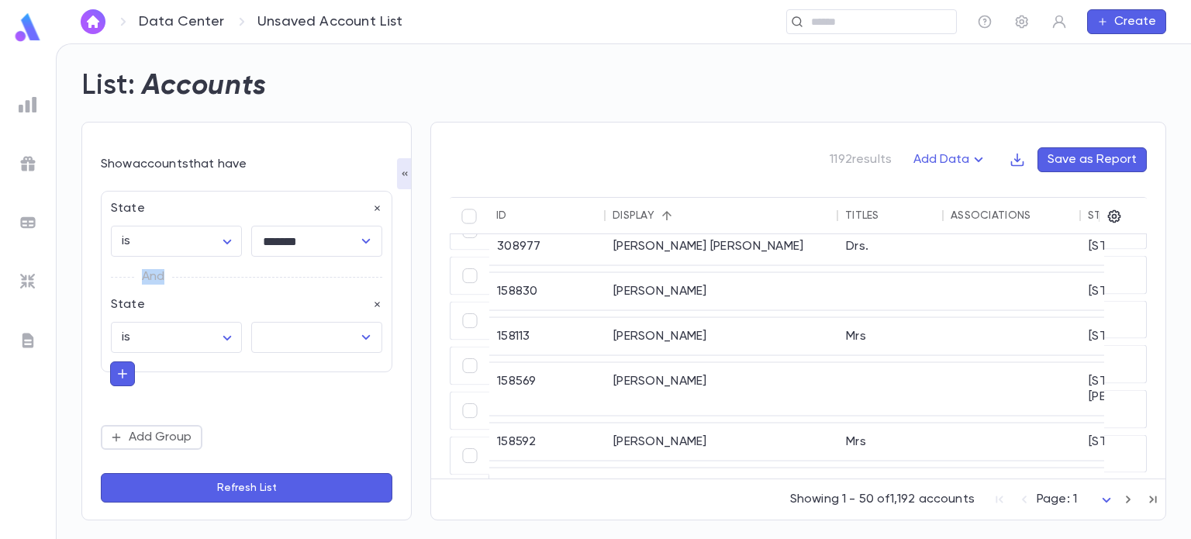
click at [159, 286] on p "And" at bounding box center [153, 277] width 22 height 22
click at [216, 297] on div "And" at bounding box center [246, 277] width 271 height 40
click at [219, 331] on body "Data Center Unsaved Account List ​ Create List: Accounts Show accounts that hav…" at bounding box center [595, 291] width 1191 height 496
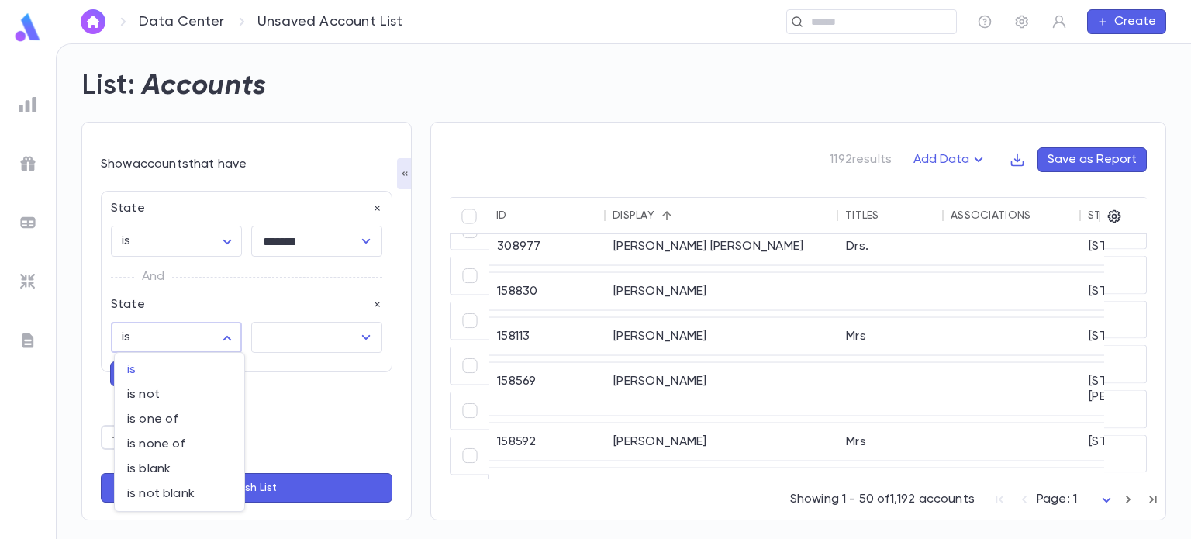
click at [301, 427] on div at bounding box center [595, 269] width 1191 height 539
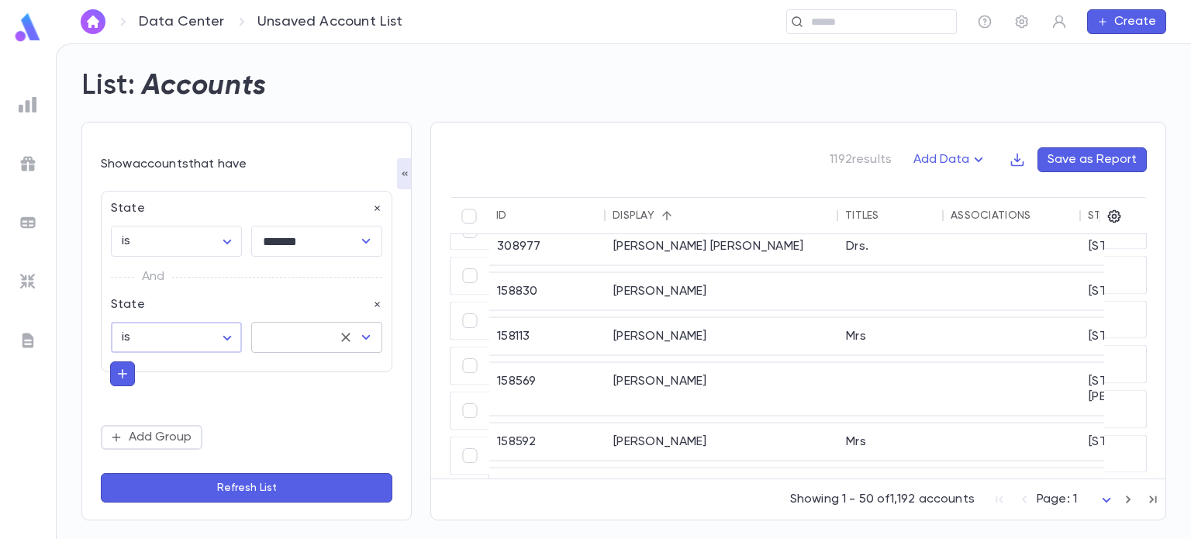
click at [368, 334] on icon "Open" at bounding box center [366, 337] width 19 height 19
click at [253, 390] on div "State is ****** ​ ******* ​ And State is ****** ​ ​ Add Group" at bounding box center [247, 320] width 292 height 259
click at [373, 297] on button "button" at bounding box center [377, 305] width 11 height 16
click at [126, 275] on icon "button" at bounding box center [123, 278] width 14 height 16
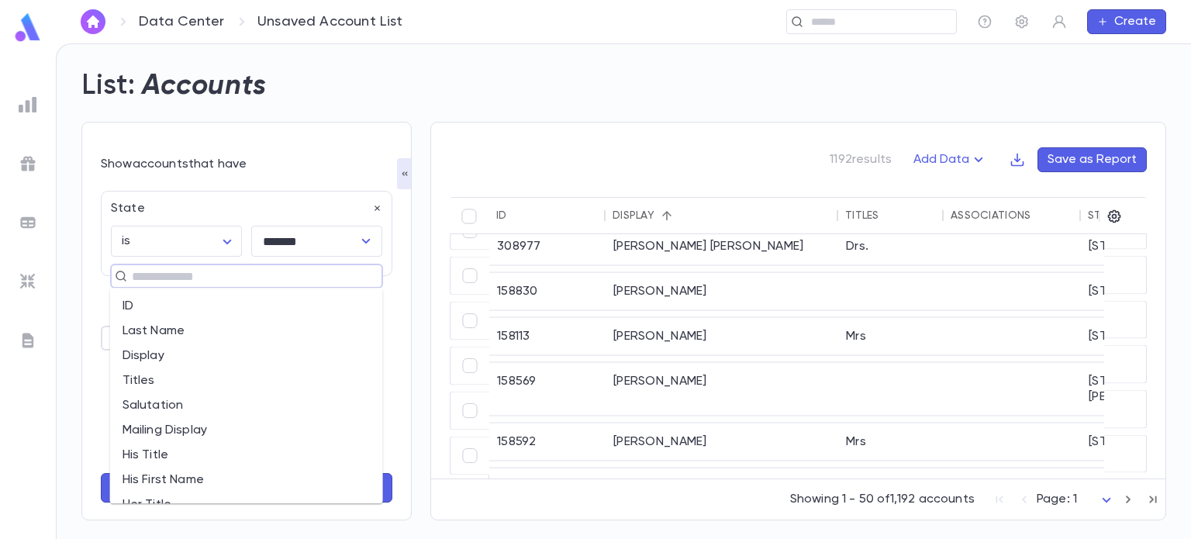
click at [236, 277] on input "text" at bounding box center [240, 276] width 226 height 22
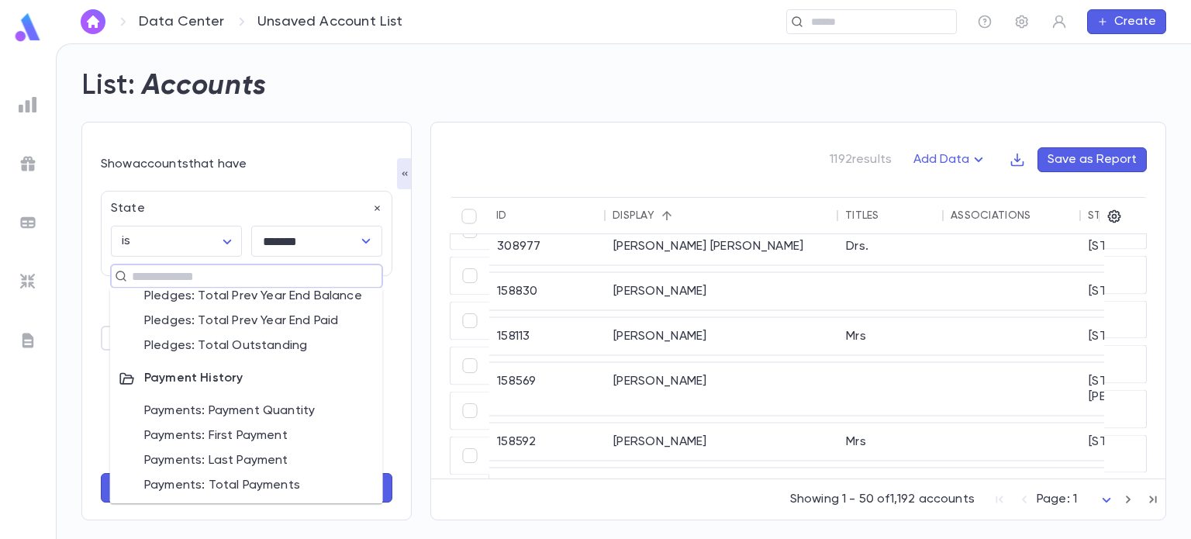
scroll to position [993, 0]
click at [417, 241] on div "1192 results Add Data Save as Report ID Display Titles Associations Street Addr…" at bounding box center [789, 311] width 755 height 417
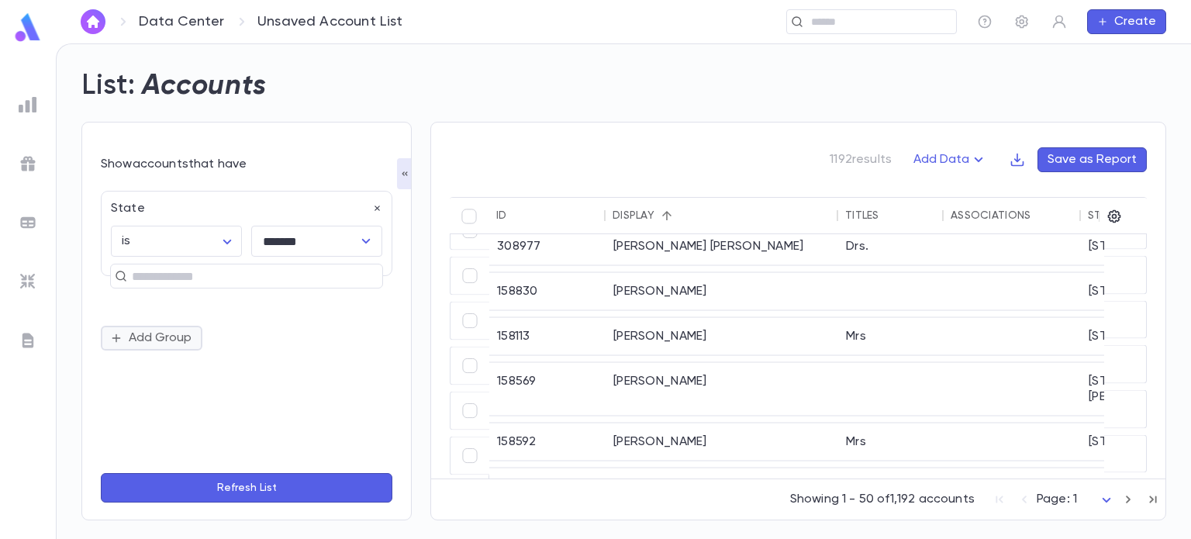
click at [155, 334] on button "Add Group" at bounding box center [152, 338] width 102 height 25
click at [199, 365] on input "text" at bounding box center [240, 363] width 226 height 22
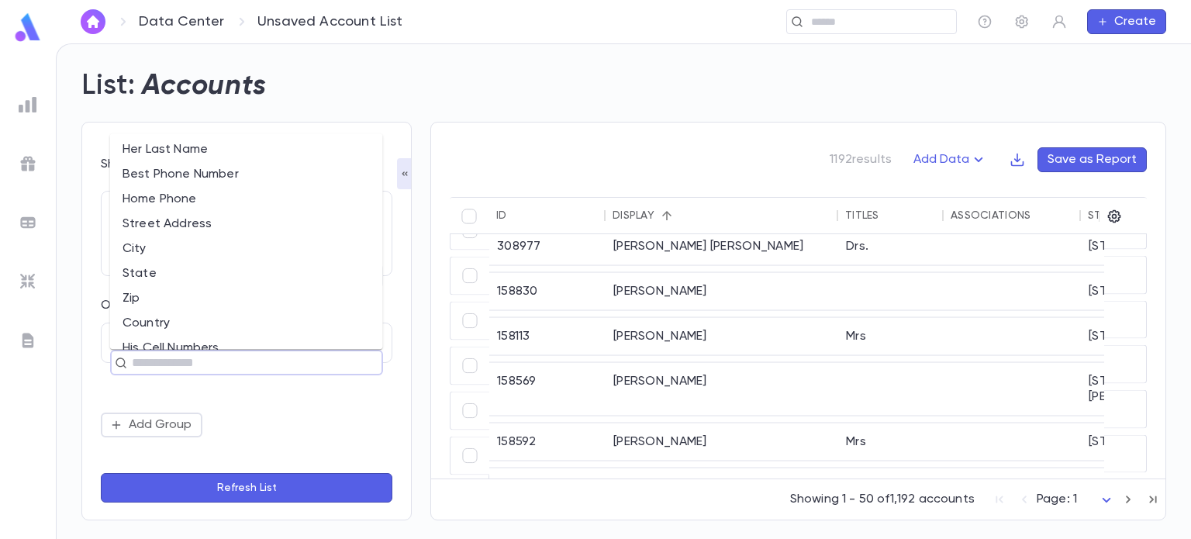
scroll to position [287, 0]
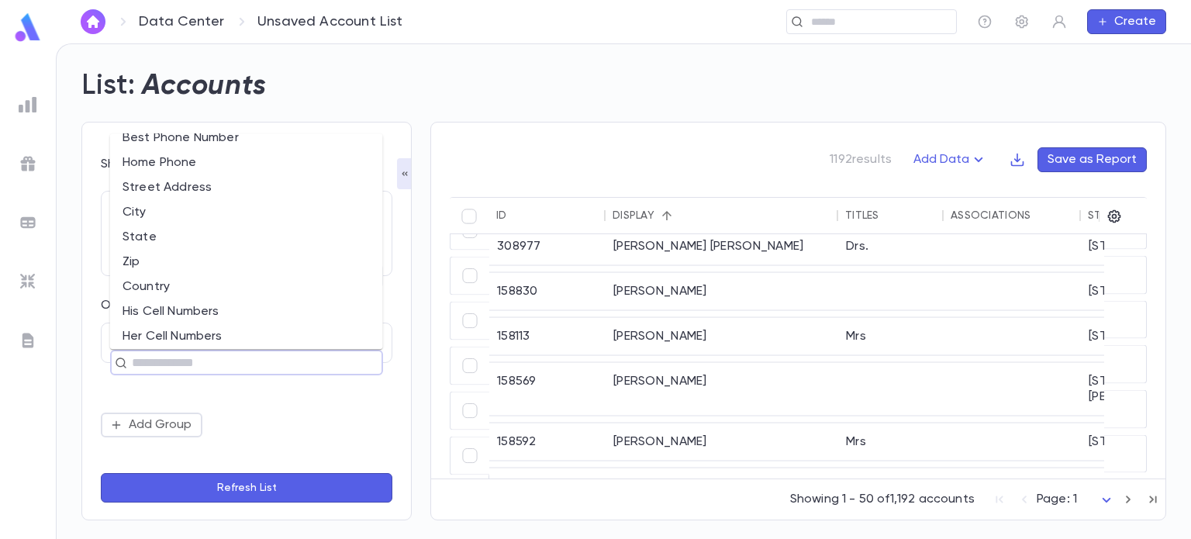
click at [189, 241] on li "State" at bounding box center [246, 237] width 273 height 25
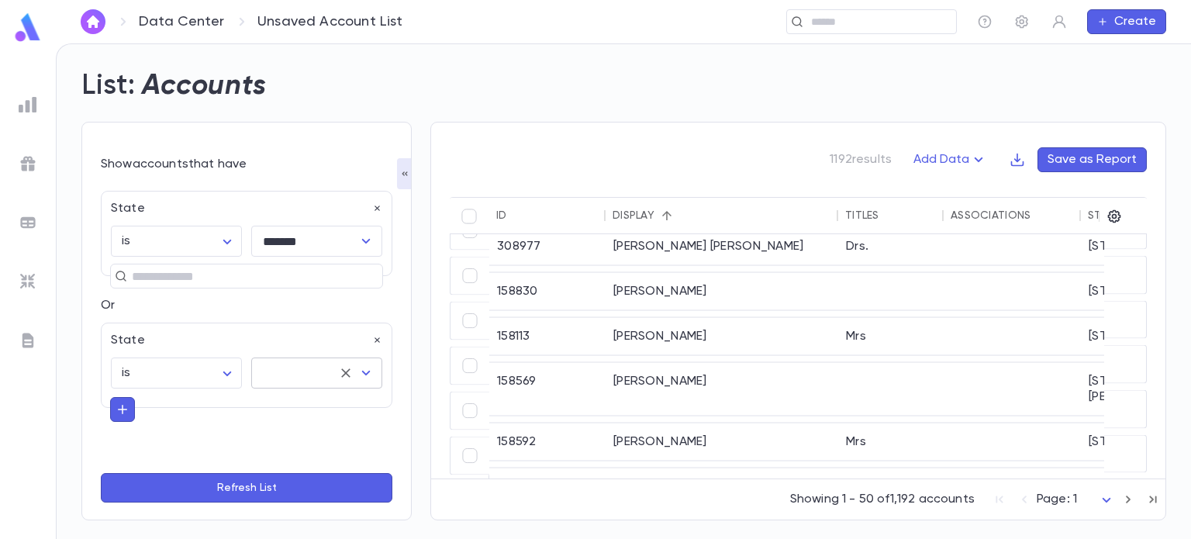
click at [293, 371] on input "text" at bounding box center [295, 372] width 74 height 29
click at [305, 212] on li "[US_STATE]" at bounding box center [323, 213] width 150 height 25
type input "*******"
click at [340, 378] on icon "Clear" at bounding box center [346, 373] width 16 height 16
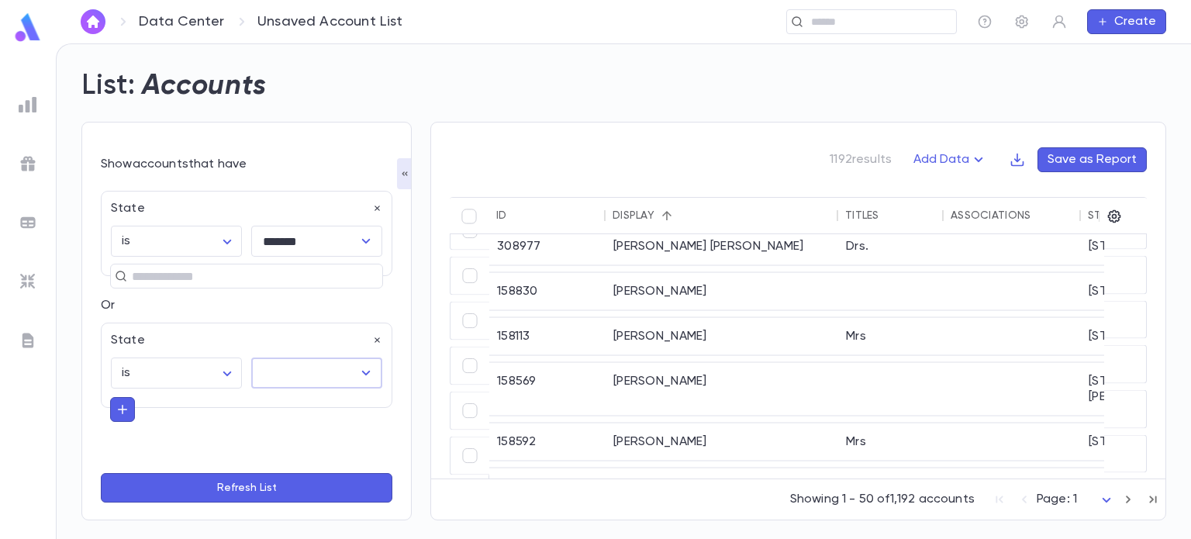
click at [346, 378] on div "​" at bounding box center [316, 372] width 131 height 31
click at [359, 370] on icon "Open" at bounding box center [366, 373] width 19 height 19
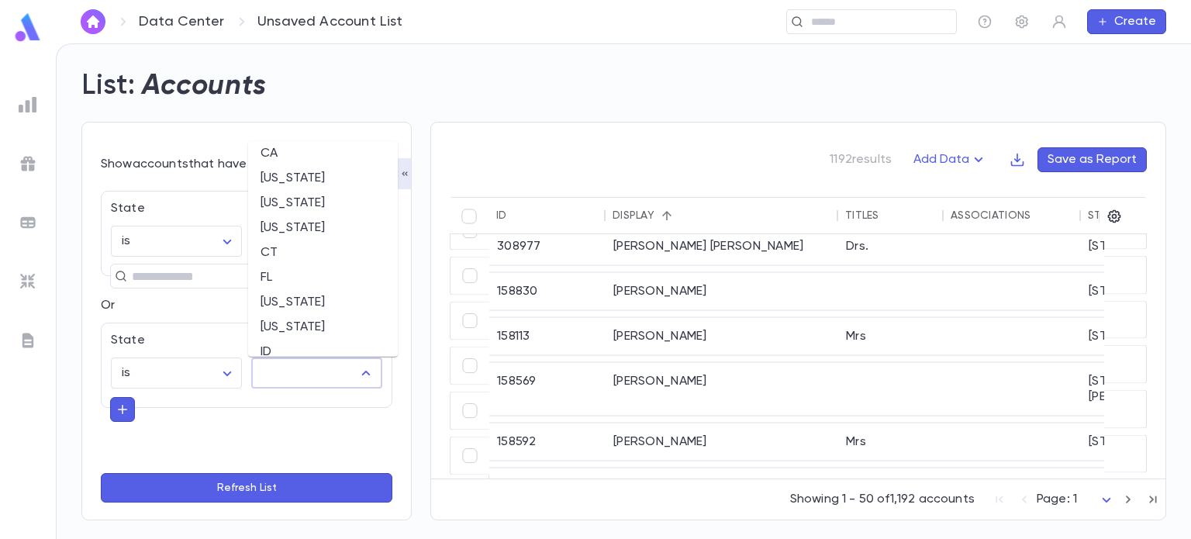
click at [306, 275] on li "FL" at bounding box center [323, 277] width 150 height 25
type input "**"
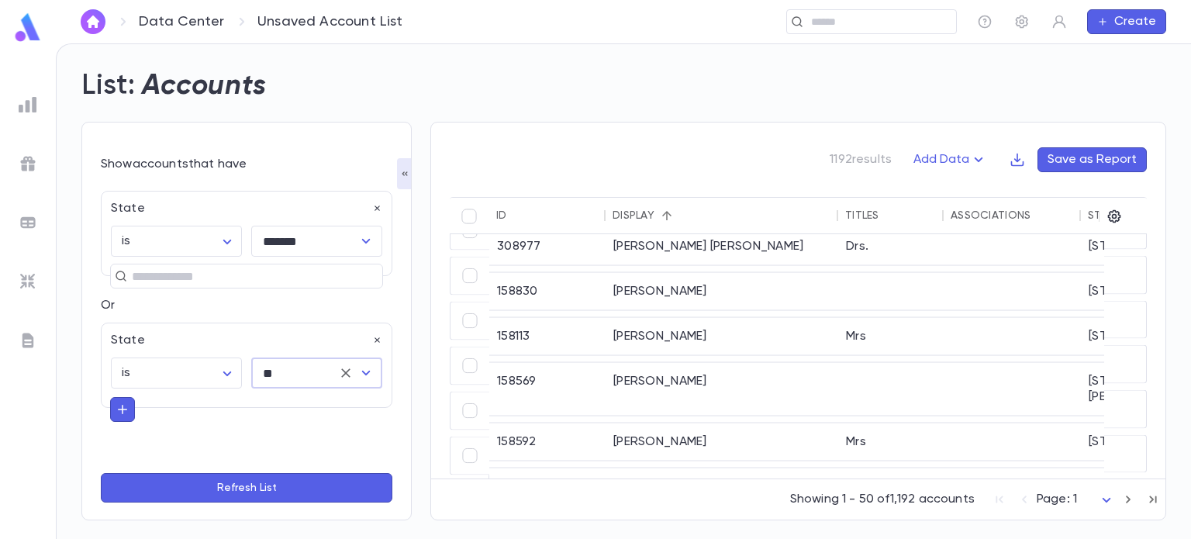
click at [267, 482] on button "Refresh List" at bounding box center [247, 487] width 292 height 29
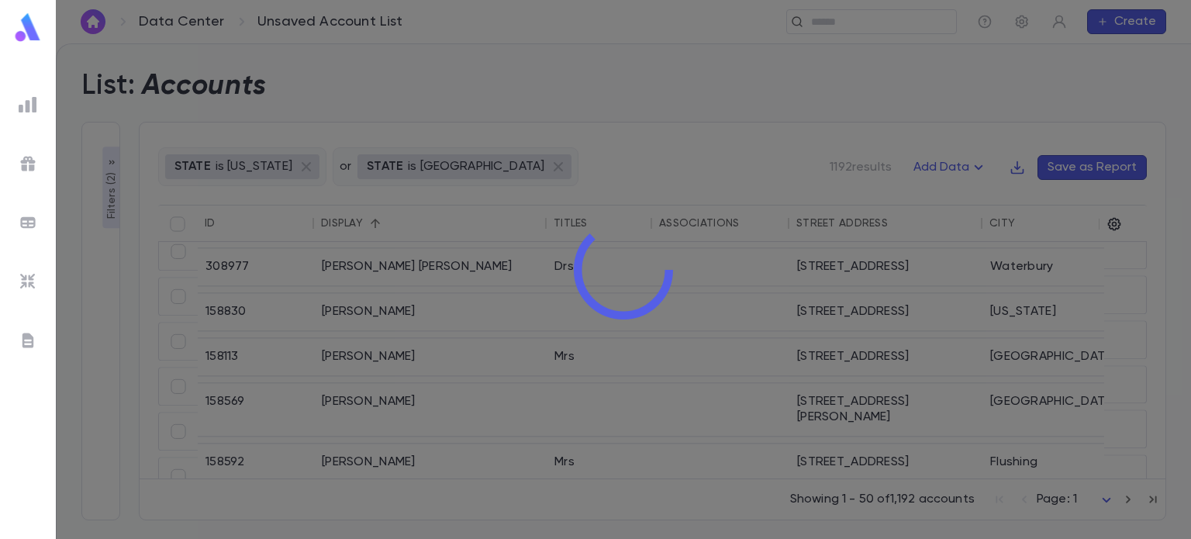
scroll to position [1689, 0]
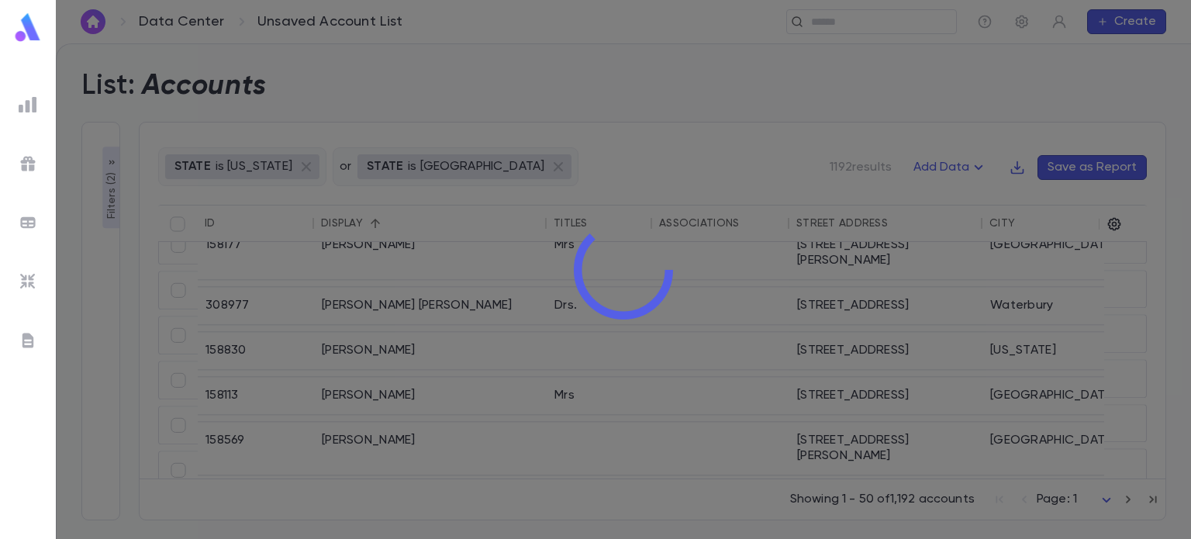
type input "*******"
type input "**"
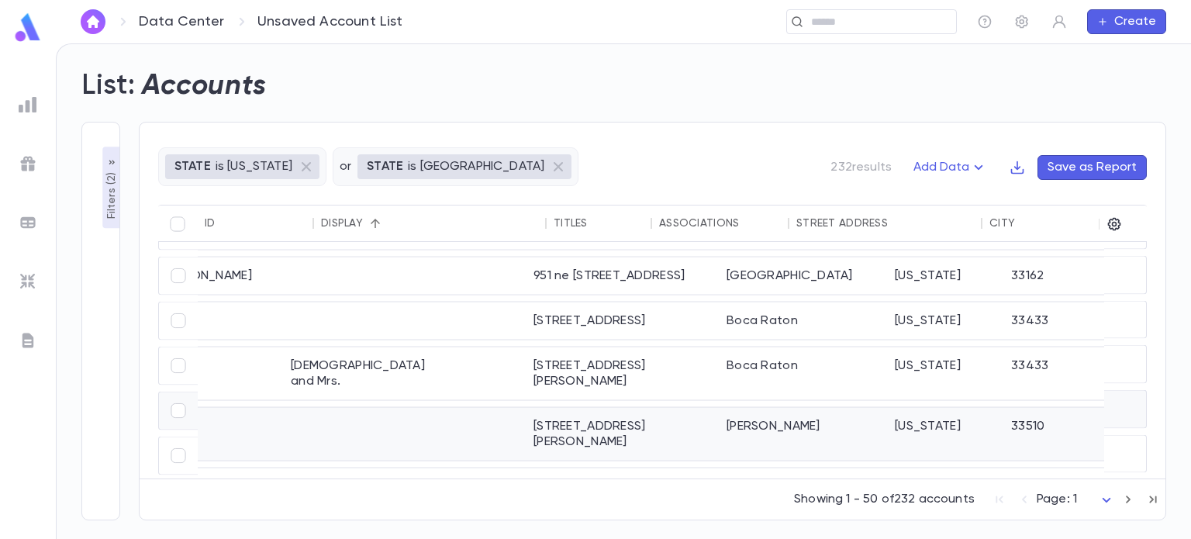
scroll to position [1797, 0]
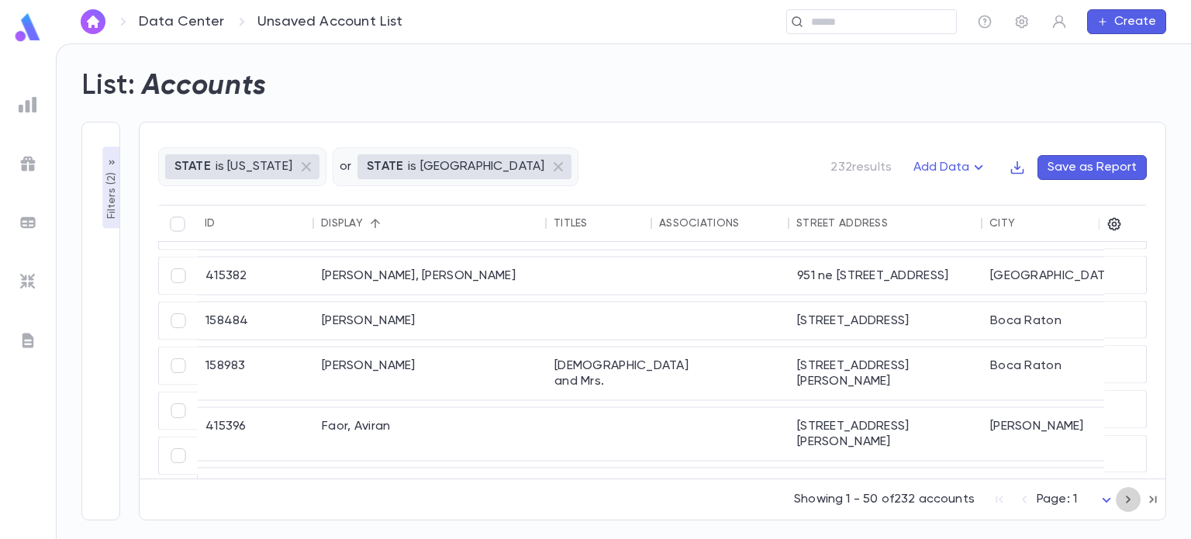
click at [1127, 496] on icon "button" at bounding box center [1128, 499] width 17 height 19
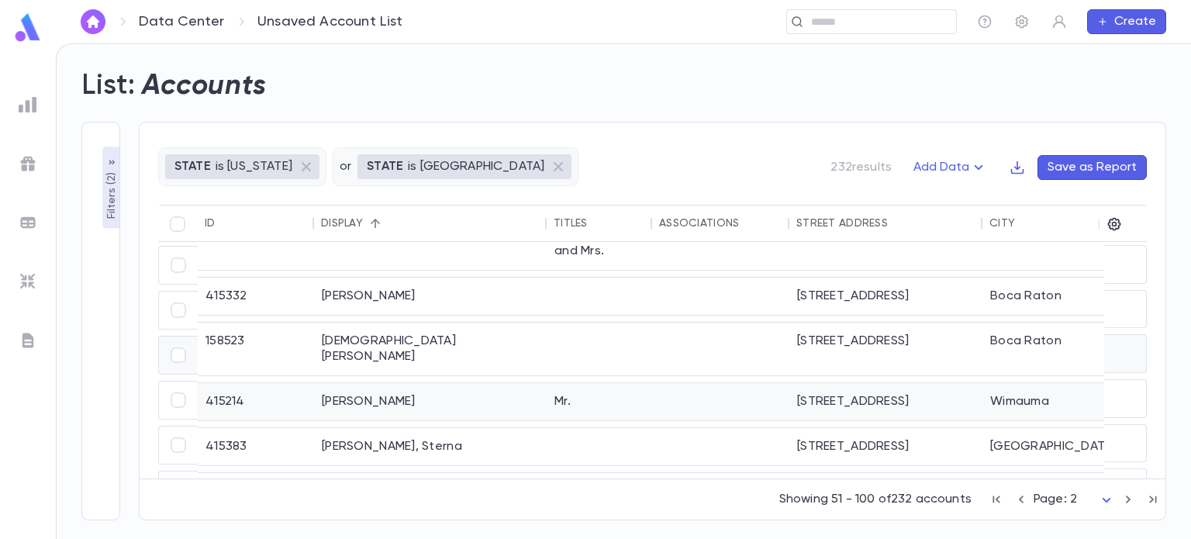
scroll to position [1788, 0]
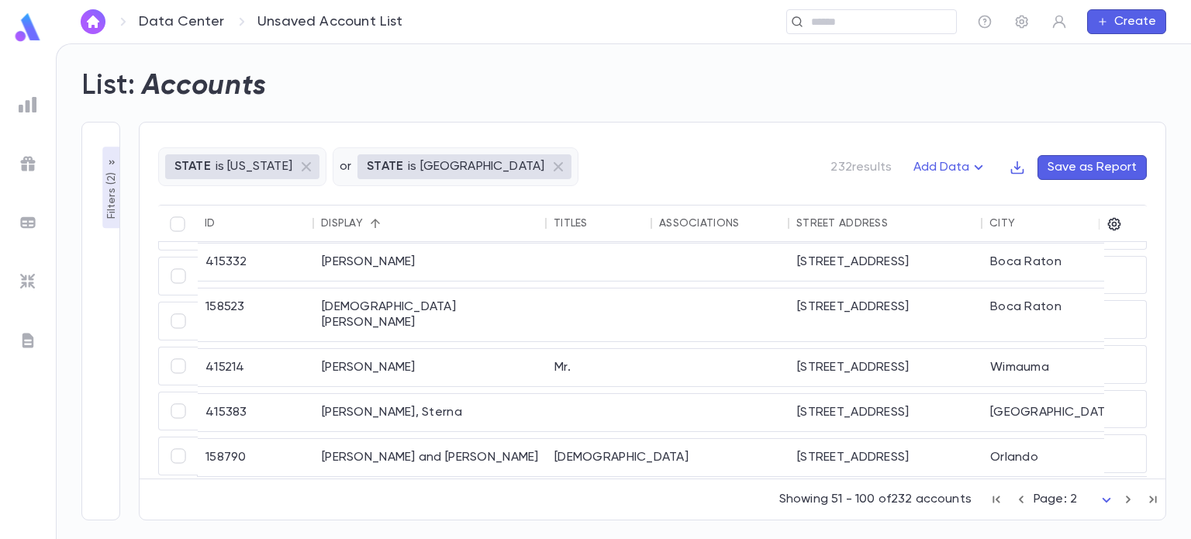
click at [1127, 500] on icon "button" at bounding box center [1128, 500] width 5 height 8
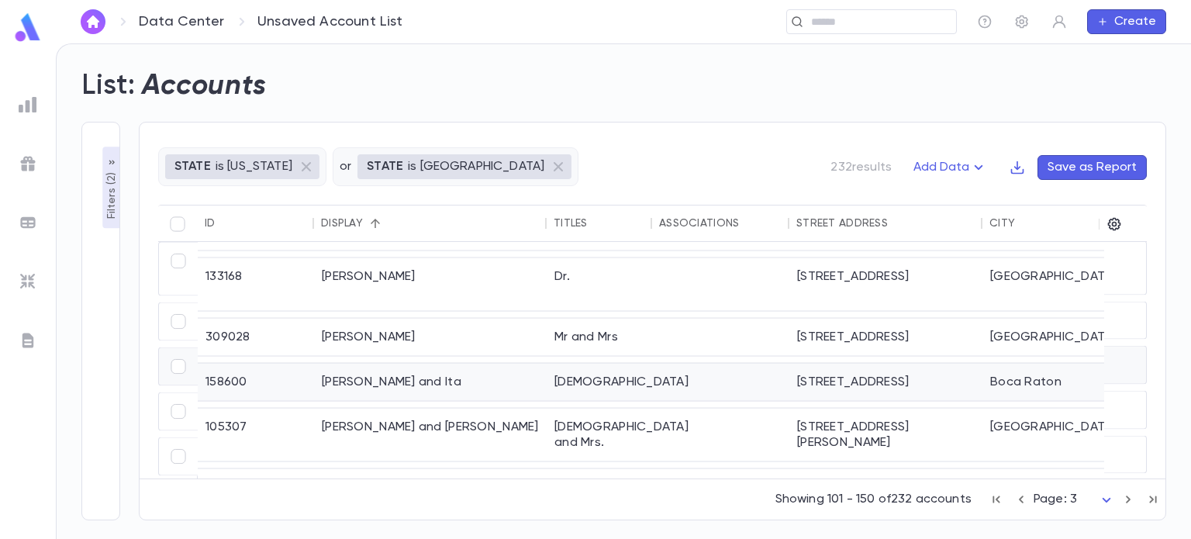
scroll to position [1766, 0]
click at [1125, 499] on icon "button" at bounding box center [1128, 499] width 17 height 19
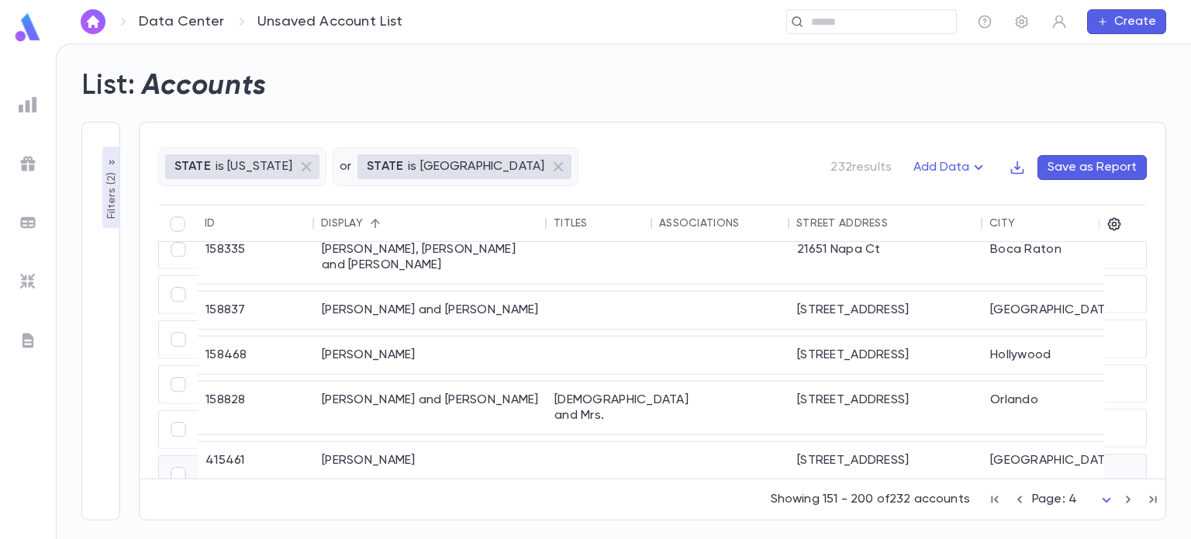
scroll to position [527, 0]
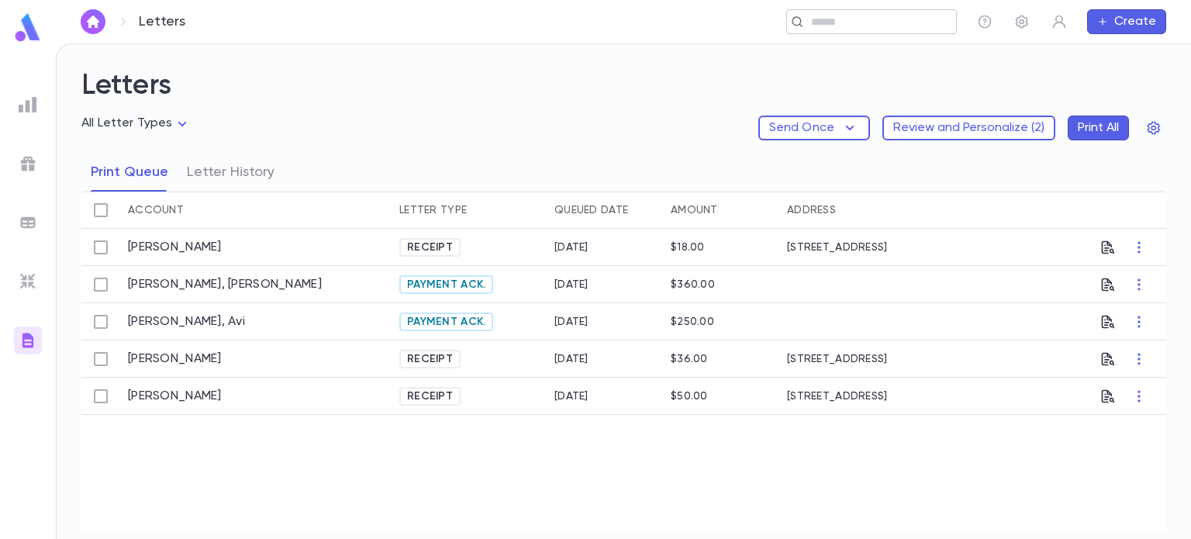
click at [824, 33] on div "​" at bounding box center [871, 21] width 171 height 25
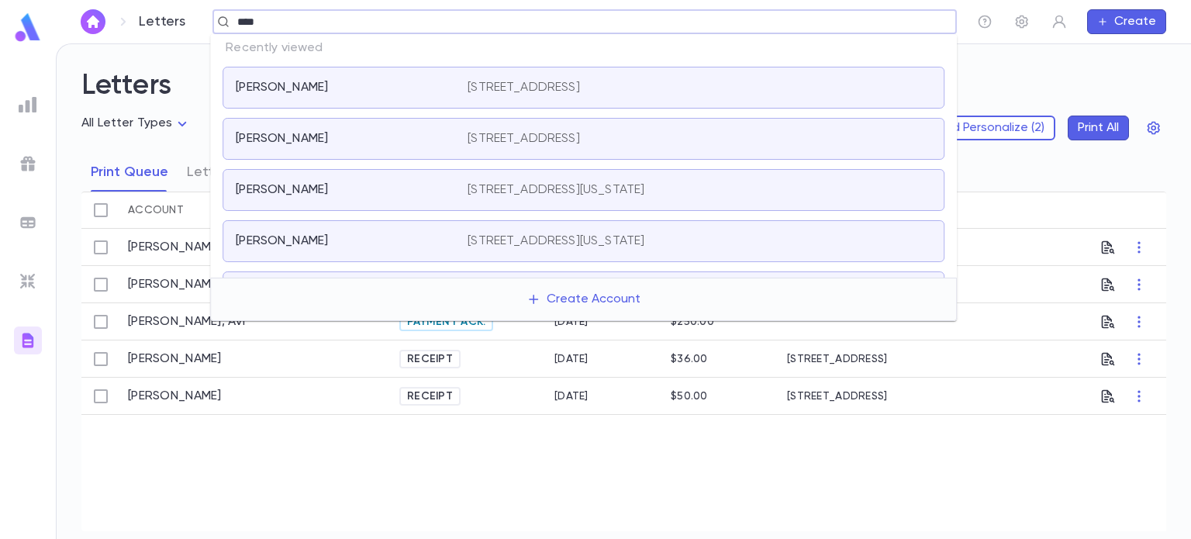
type input "*****"
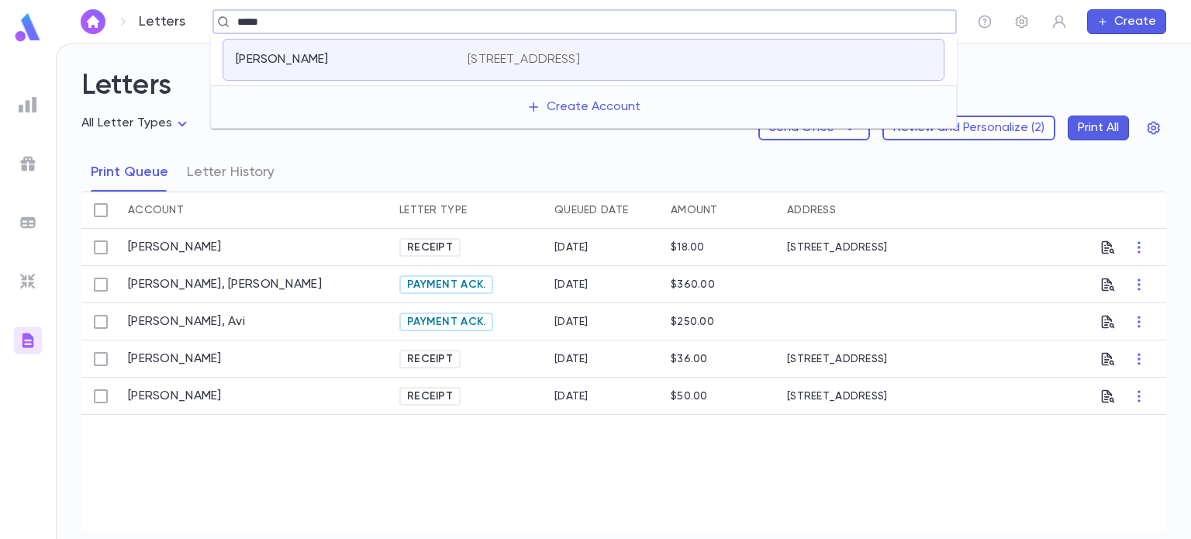
click at [738, 67] on div "[PERSON_NAME] [STREET_ADDRESS][PERSON_NAME]" at bounding box center [584, 60] width 722 height 42
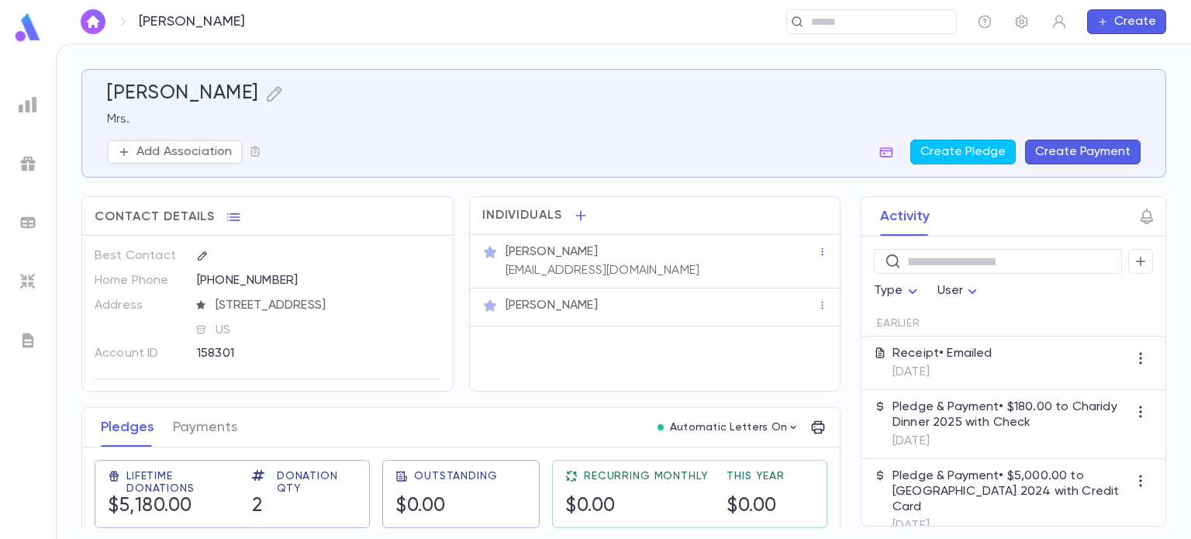
click at [820, 253] on icon "button" at bounding box center [822, 252] width 11 height 11
click at [645, 262] on div at bounding box center [595, 269] width 1191 height 539
click at [266, 97] on icon "button" at bounding box center [274, 94] width 16 height 16
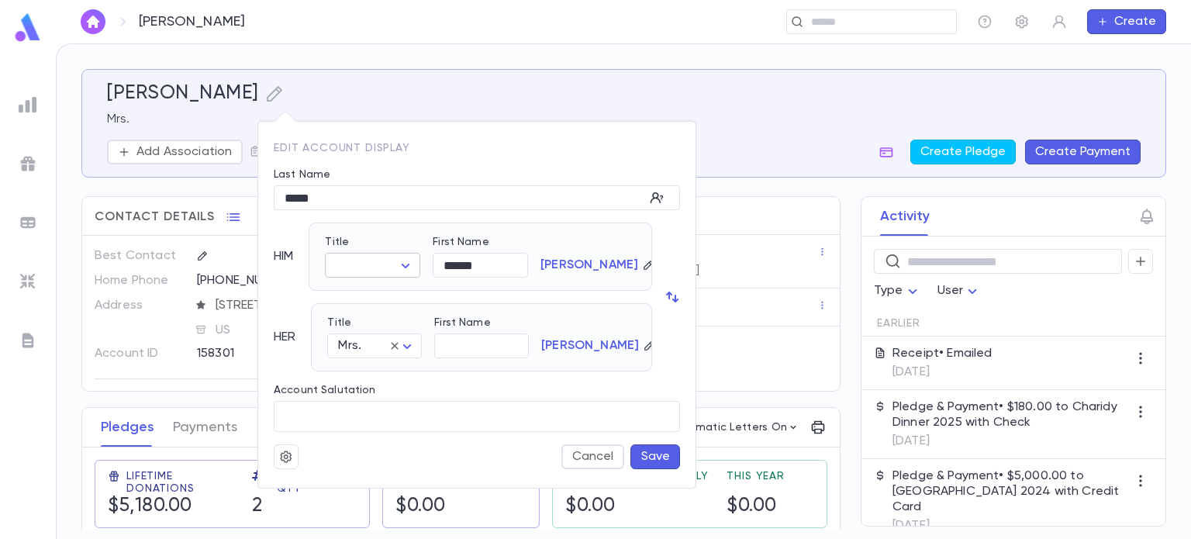
click at [419, 263] on body "Pross, Ronald ​ Create Pross, Ronald Mrs. Add Association Create Pledge Create …" at bounding box center [595, 291] width 1191 height 496
click at [345, 346] on span "Dr." at bounding box center [410, 345] width 133 height 16
type input "***"
click at [651, 449] on button "Save" at bounding box center [655, 456] width 50 height 25
